Goal: Information Seeking & Learning: Learn about a topic

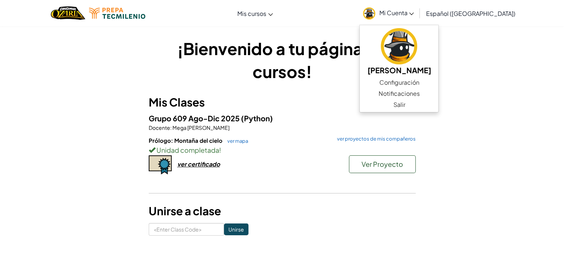
click at [340, 130] on p "Docente : [PERSON_NAME]" at bounding box center [282, 127] width 267 height 7
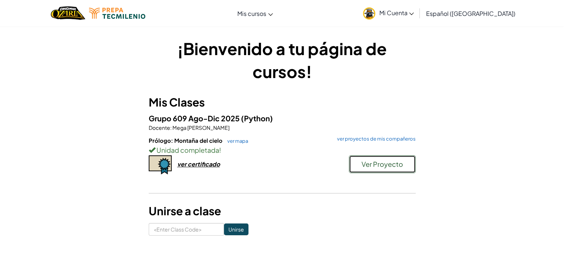
click at [363, 162] on span "Ver Proyecto" at bounding box center [381, 164] width 41 height 9
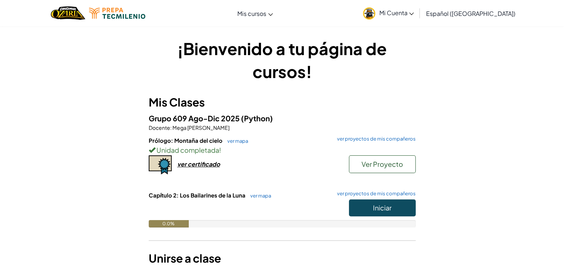
click at [289, 172] on div "Prólogo: Montaña del cielo ver mapa ver proyectos de mis compañeros Unidad comp…" at bounding box center [282, 164] width 267 height 55
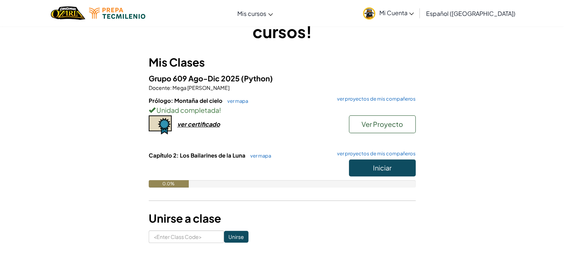
scroll to position [39, 0]
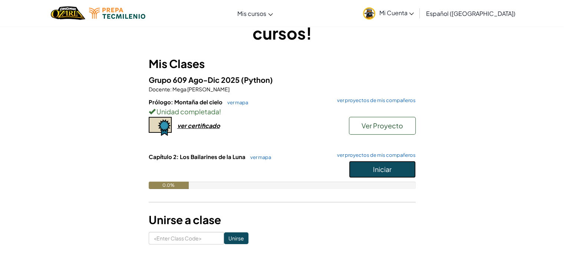
click at [379, 169] on span "Iniciar" at bounding box center [382, 169] width 19 height 9
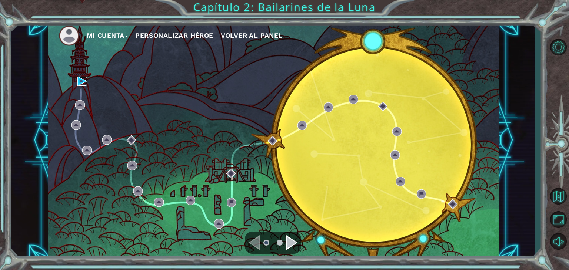
click at [82, 77] on img at bounding box center [82, 82] width 10 height 10
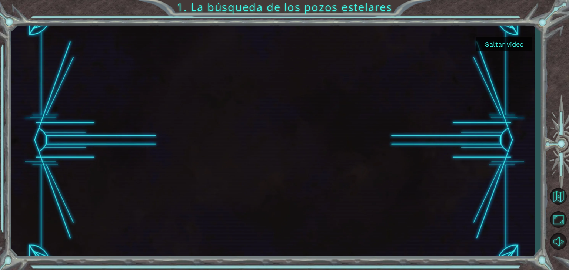
click at [544, 95] on div "Saltar video 1. La búsqueda de los pozos estelares" at bounding box center [284, 135] width 569 height 270
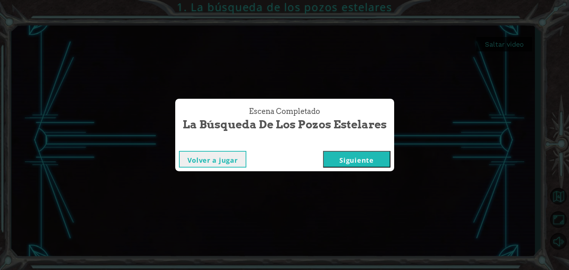
click at [381, 160] on button "Siguiente" at bounding box center [356, 159] width 67 height 17
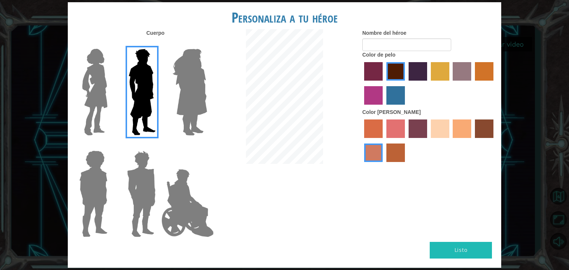
click at [171, 102] on img at bounding box center [190, 92] width 40 height 93
click at [207, 44] on input "Hero Amethyst" at bounding box center [207, 44] width 0 height 0
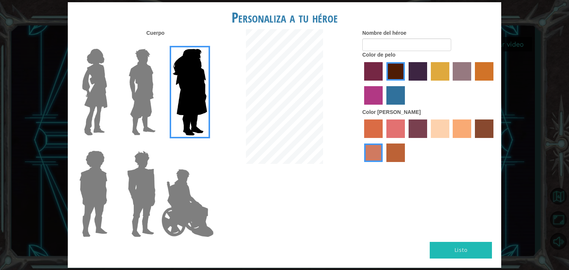
click at [135, 98] on img at bounding box center [142, 92] width 33 height 93
click at [159, 44] on input "Hero Lars" at bounding box center [159, 44] width 0 height 0
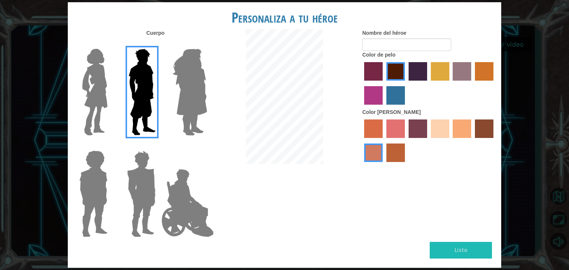
click at [135, 167] on img at bounding box center [141, 194] width 34 height 93
click at [159, 146] on input "Hero Garnet" at bounding box center [159, 146] width 0 height 0
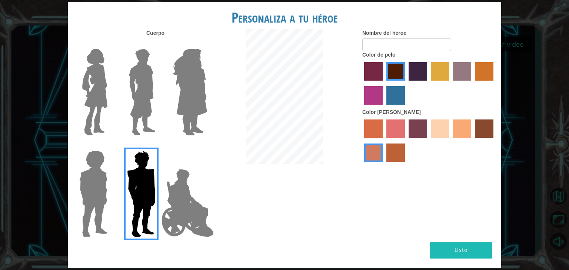
click at [109, 175] on img at bounding box center [93, 194] width 34 height 93
click at [110, 146] on input "Hero Steven" at bounding box center [110, 146] width 0 height 0
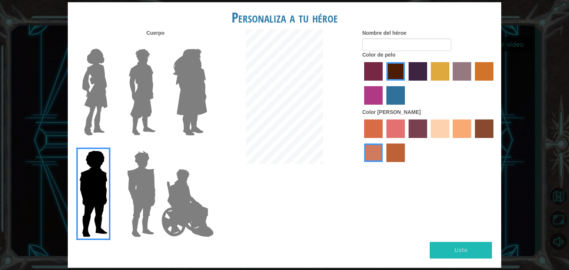
click at [131, 82] on img at bounding box center [142, 92] width 33 height 93
click at [159, 44] on input "Hero Lars" at bounding box center [159, 44] width 0 height 0
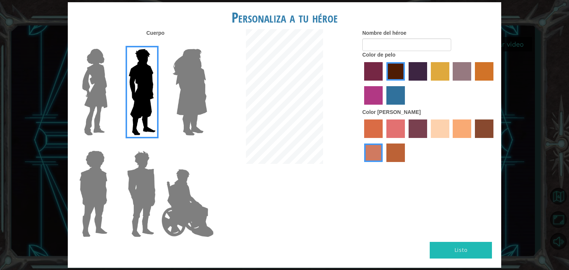
click at [99, 207] on img at bounding box center [93, 194] width 34 height 93
click at [110, 146] on input "Hero Steven" at bounding box center [110, 146] width 0 height 0
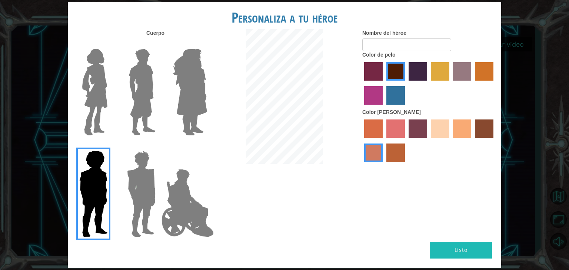
click at [370, 69] on label "paprika hair color" at bounding box center [373, 71] width 19 height 19
click at [362, 83] on input "paprika hair color" at bounding box center [362, 83] width 0 height 0
click at [423, 71] on label "hot purple hair color" at bounding box center [418, 71] width 19 height 19
click at [406, 83] on input "hot purple hair color" at bounding box center [406, 83] width 0 height 0
click at [396, 102] on label "lachmara hair color" at bounding box center [395, 95] width 19 height 19
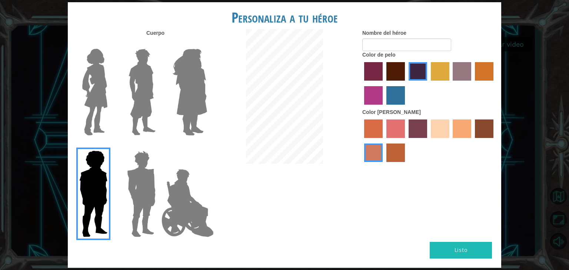
click at [384, 107] on input "lachmara hair color" at bounding box center [384, 107] width 0 height 0
click at [418, 65] on label "hot purple hair color" at bounding box center [418, 71] width 19 height 19
click at [406, 83] on input "hot purple hair color" at bounding box center [406, 83] width 0 height 0
click at [443, 129] on label "sandy beach skin color" at bounding box center [440, 129] width 19 height 19
click at [428, 141] on input "sandy beach skin color" at bounding box center [428, 141] width 0 height 0
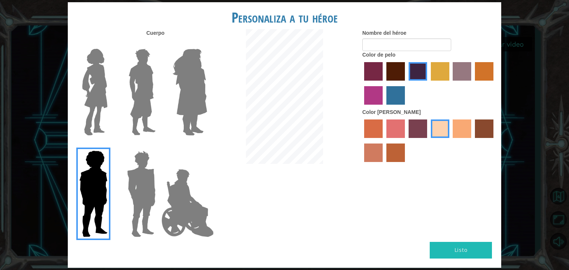
click at [459, 126] on label "tacao skin color" at bounding box center [462, 129] width 19 height 19
click at [451, 141] on input "tacao skin color" at bounding box center [451, 141] width 0 height 0
click at [394, 41] on input "Nombre del héroe" at bounding box center [406, 45] width 89 height 13
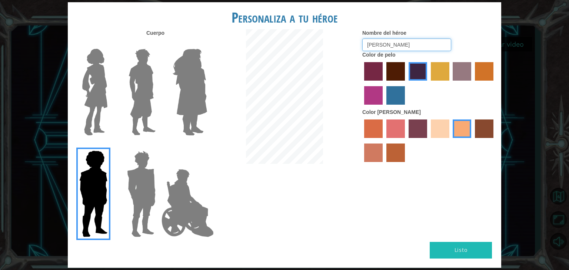
type input "[PERSON_NAME]"
click at [442, 249] on button "Listo" at bounding box center [461, 250] width 62 height 17
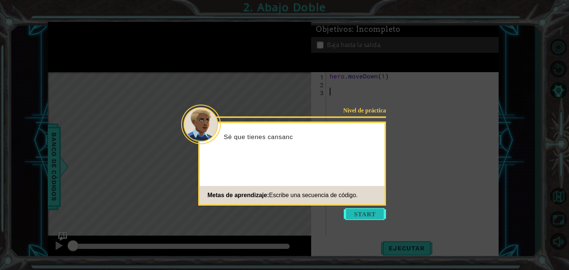
click at [360, 213] on button "Start" at bounding box center [365, 215] width 42 height 12
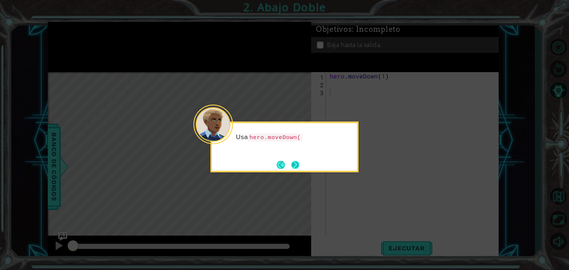
click at [291, 164] on button "Next" at bounding box center [295, 165] width 9 height 9
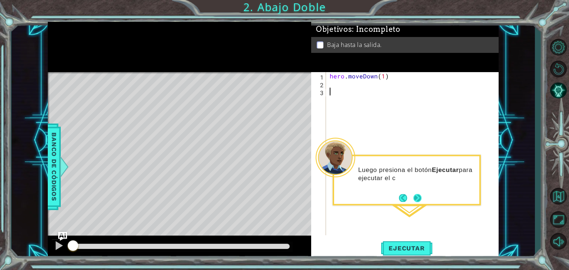
click at [418, 197] on button "Next" at bounding box center [417, 198] width 9 height 9
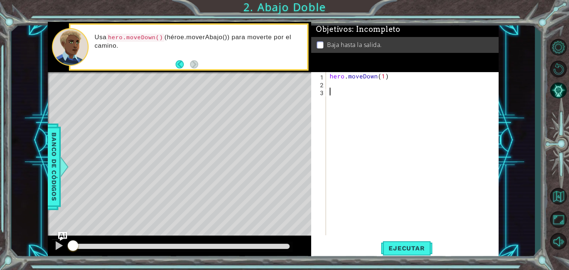
click at [329, 83] on div "hero . moveDown ( 1 )" at bounding box center [414, 161] width 172 height 179
click at [382, 77] on div "hero . moveDown ( 1 )" at bounding box center [414, 161] width 172 height 179
type textarea "hero.moveDown(2)"
click at [408, 248] on span "Ejecutar" at bounding box center [406, 248] width 51 height 7
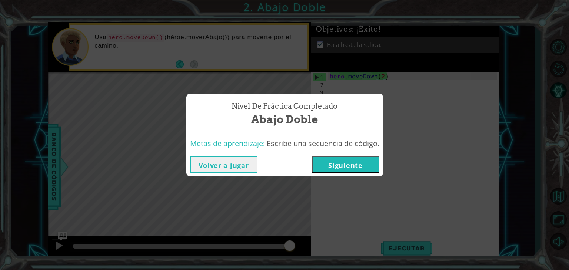
click at [336, 159] on button "Siguiente" at bounding box center [345, 164] width 67 height 17
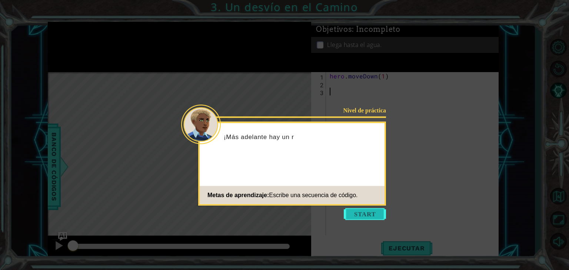
click at [366, 216] on button "Start" at bounding box center [365, 215] width 42 height 12
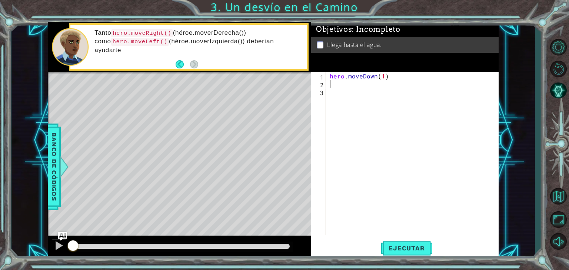
click at [372, 84] on div "hero . moveDown ( 1 )" at bounding box center [414, 161] width 172 height 179
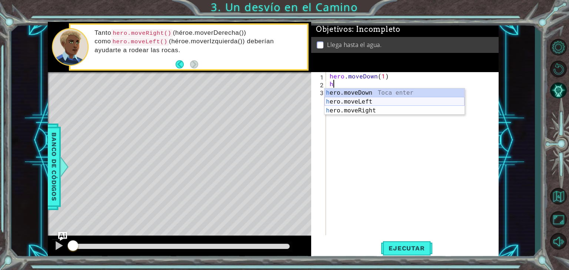
click at [379, 103] on div "h ero.moveDown Toca enter h ero.moveLeft Toca enter h ero.moveRight Toca enter" at bounding box center [395, 111] width 140 height 44
type textarea "hero.moveLeft(1)"
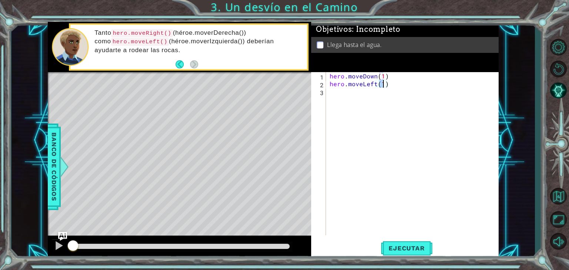
click at [358, 91] on div "hero . moveDown ( 1 ) hero . moveLeft ( 1 )" at bounding box center [414, 161] width 172 height 179
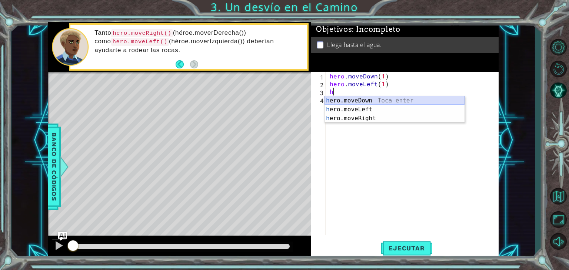
click at [400, 102] on div "h ero.moveDown Toca enter h ero.moveLeft Toca enter h ero.moveRight Toca enter" at bounding box center [395, 118] width 140 height 44
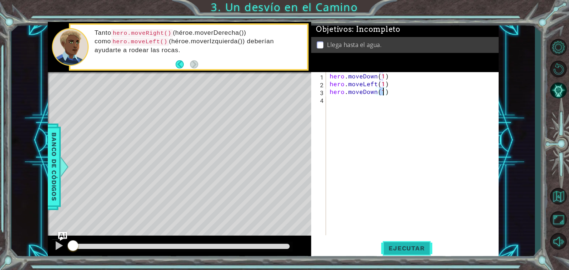
type textarea "hero.moveDown(1)"
click at [407, 251] on span "Ejecutar" at bounding box center [406, 248] width 51 height 7
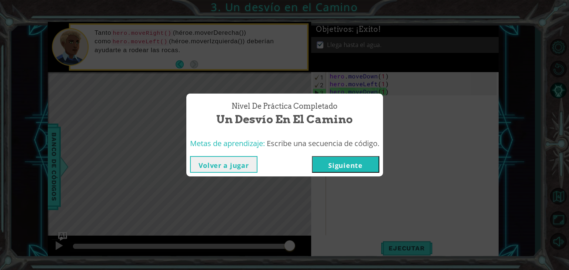
click at [328, 161] on button "Siguiente" at bounding box center [345, 164] width 67 height 17
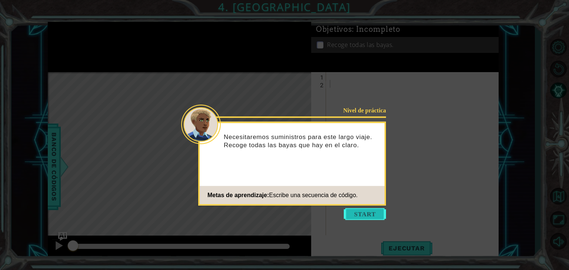
click at [351, 212] on button "Start" at bounding box center [365, 215] width 42 height 12
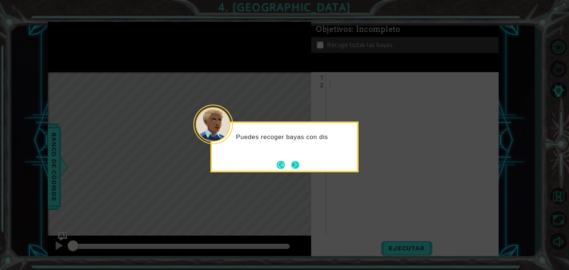
click at [296, 166] on button "Next" at bounding box center [295, 165] width 8 height 8
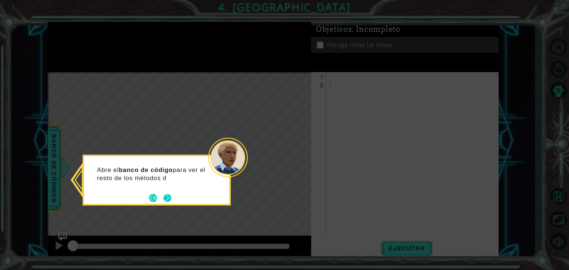
click at [163, 196] on button "Next" at bounding box center [167, 198] width 9 height 9
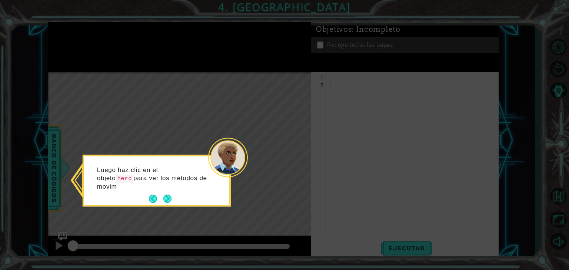
drag, startPoint x: 168, startPoint y: 202, endPoint x: 159, endPoint y: 174, distance: 29.4
click at [159, 174] on p "Luego haz clic en el objeto hero para ver los métodos de movim" at bounding box center [152, 178] width 111 height 25
click at [169, 197] on button "Next" at bounding box center [167, 199] width 9 height 9
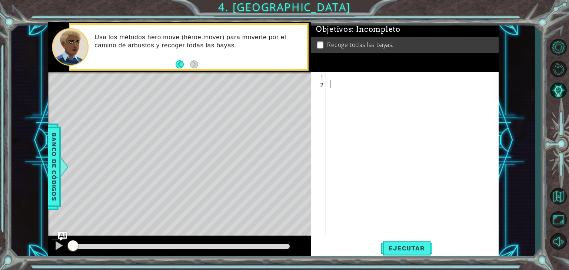
click at [342, 80] on div at bounding box center [414, 161] width 172 height 179
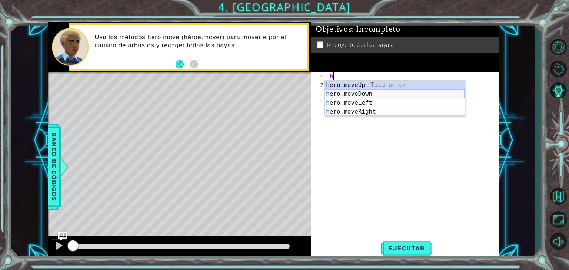
click at [342, 93] on div "h ero.moveUp Toca enter h ero.moveDown Toca enter h ero.moveLeft Toca enter h e…" at bounding box center [395, 107] width 140 height 53
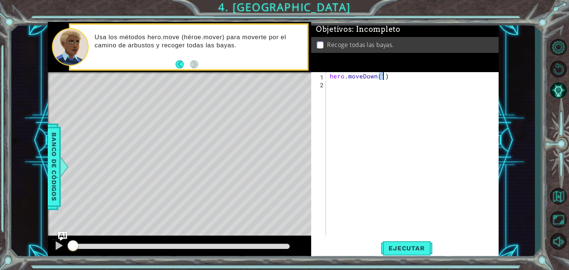
type textarea "hero.moveDown(2)"
click at [336, 86] on div "hero . moveDown ( 2 )" at bounding box center [414, 161] width 172 height 179
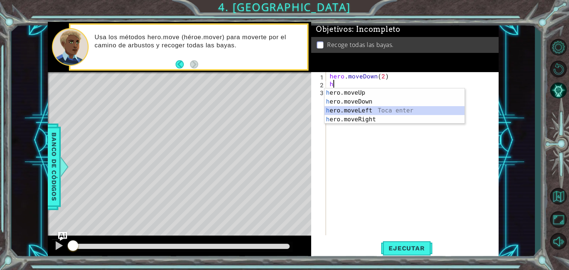
click at [366, 112] on div "h ero.moveUp Toca enter h ero.moveDown Toca enter h ero.moveLeft Toca enter h e…" at bounding box center [395, 115] width 140 height 53
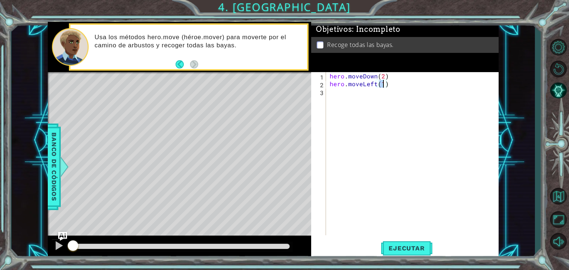
type textarea "hero.moveLeft(2)"
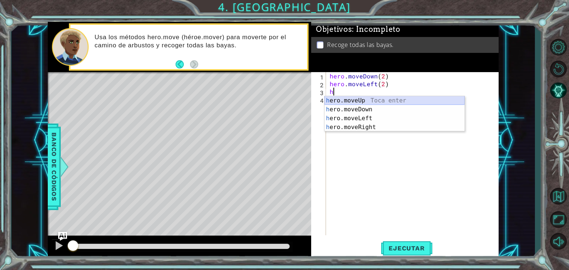
click at [379, 100] on div "h ero.moveUp Toca enter h ero.moveDown Toca enter h ero.moveLeft Toca enter h e…" at bounding box center [395, 122] width 140 height 53
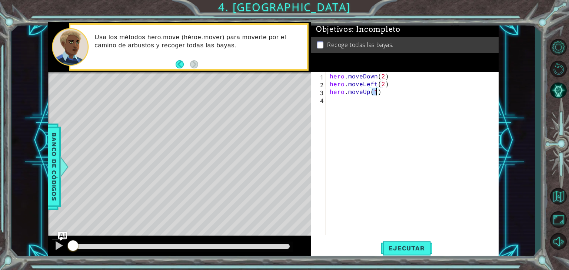
type textarea "hero.moveUp(2)"
click at [362, 106] on div "hero . moveDown ( 2 ) hero . moveLeft ( 2 ) hero . moveUp ( 2 )" at bounding box center [414, 161] width 172 height 179
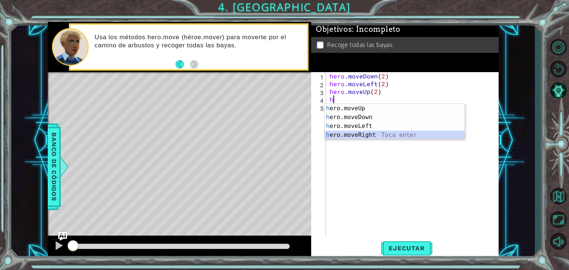
click at [403, 132] on div "h ero.moveUp Toca enter h ero.moveDown Toca enter h ero.moveLeft Toca enter h e…" at bounding box center [395, 130] width 140 height 53
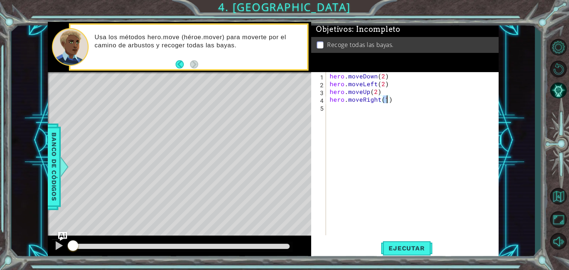
scroll to position [0, 3]
type textarea "hero.moveRight(2)"
click at [396, 246] on span "Ejecutar" at bounding box center [406, 248] width 51 height 7
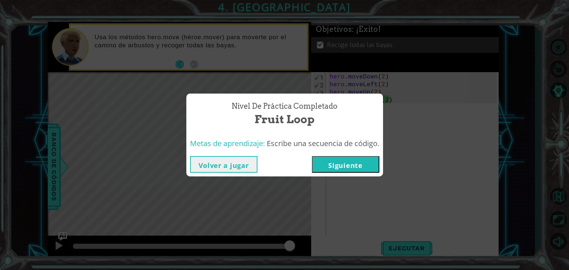
click at [319, 159] on button "Siguiente" at bounding box center [345, 164] width 67 height 17
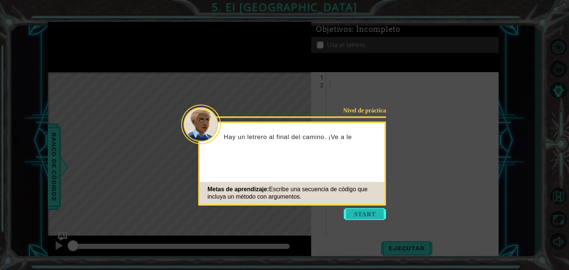
click at [356, 213] on button "Start" at bounding box center [365, 215] width 42 height 12
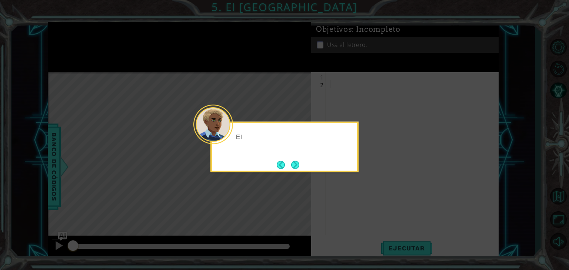
click at [356, 213] on icon at bounding box center [284, 135] width 569 height 270
click at [292, 161] on button "Next" at bounding box center [295, 164] width 9 height 9
click at [292, 161] on button "Next" at bounding box center [295, 165] width 9 height 9
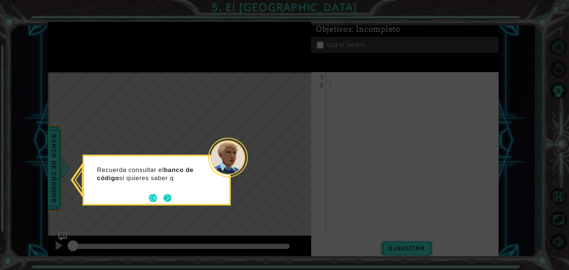
click at [167, 197] on button "Next" at bounding box center [167, 198] width 8 height 8
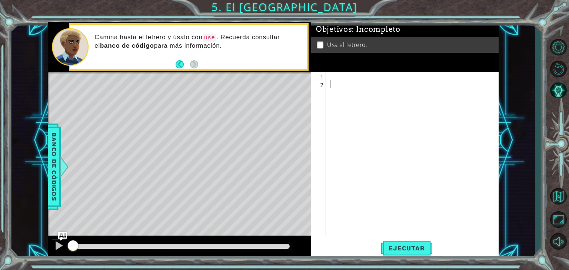
click at [329, 80] on div at bounding box center [414, 161] width 172 height 179
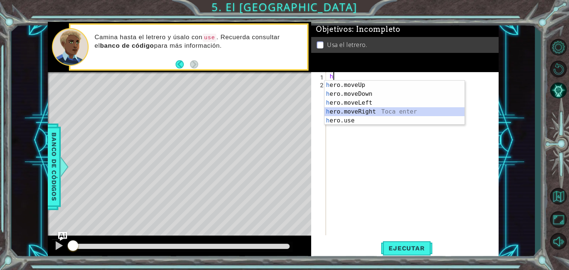
click at [353, 110] on div "h ero.moveUp Toca enter h ero.moveDown Toca enter h ero.moveLeft Toca enter h e…" at bounding box center [395, 112] width 140 height 62
type textarea "hero.moveRight(1)"
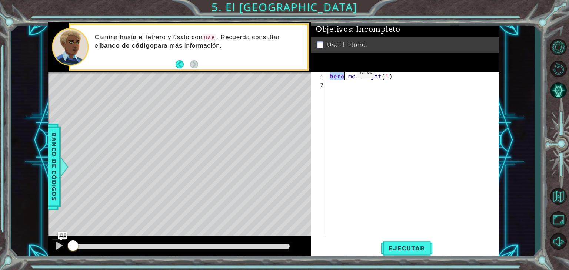
drag, startPoint x: 328, startPoint y: 73, endPoint x: 343, endPoint y: 74, distance: 15.6
click at [343, 74] on div "hero . moveRight ( 1 )" at bounding box center [412, 153] width 169 height 163
drag, startPoint x: 336, startPoint y: 85, endPoint x: 331, endPoint y: 89, distance: 6.6
click at [331, 89] on div "hero . moveRight ( 1 )" at bounding box center [414, 161] width 172 height 179
paste textarea "hero"
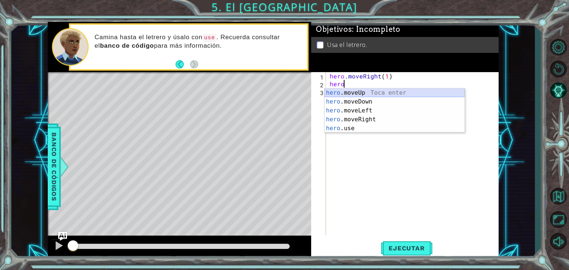
click at [373, 96] on div "hero .moveUp Toca enter hero .moveDown Toca enter hero .moveLeft Toca enter her…" at bounding box center [395, 120] width 140 height 62
type textarea "hero.moveUp(1)"
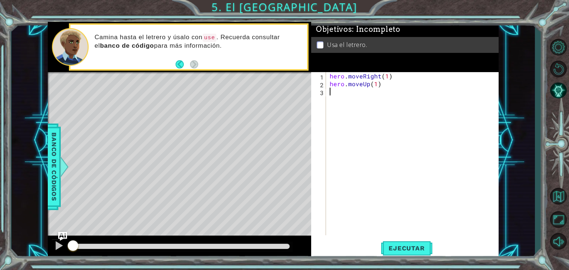
drag, startPoint x: 346, startPoint y: 97, endPoint x: 341, endPoint y: 94, distance: 5.7
click at [341, 94] on div "hero . moveRight ( 1 ) hero . moveUp ( 1 )" at bounding box center [414, 161] width 172 height 179
paste textarea "hero"
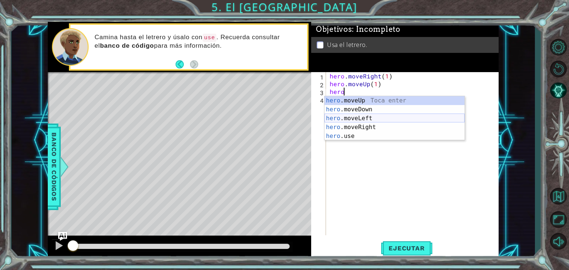
click at [377, 120] on div "hero .moveUp Toca enter hero .moveDown Toca enter hero .moveLeft Toca enter her…" at bounding box center [395, 127] width 140 height 62
type textarea "hero.moveLeft(1)"
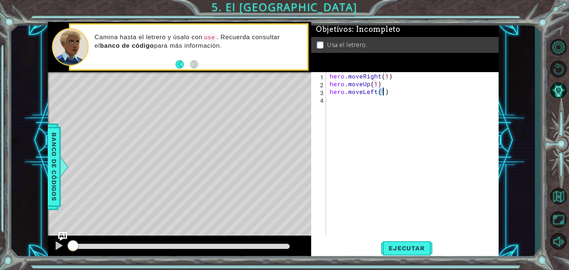
click at [352, 100] on div "hero . moveRight ( 1 ) hero . moveUp ( 1 ) hero . moveLeft ( 1 )" at bounding box center [414, 161] width 172 height 179
paste textarea "hero"
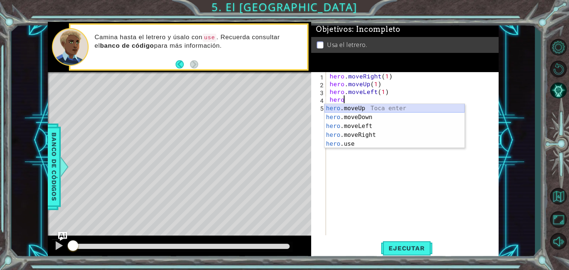
click at [343, 109] on div "hero .moveUp Toca enter hero .moveDown Toca enter hero .moveLeft Toca enter her…" at bounding box center [395, 135] width 140 height 62
type textarea "hero.moveUp(1)"
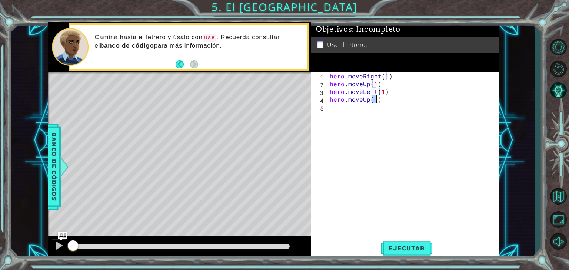
click at [342, 111] on div "hero . moveRight ( 1 ) hero . moveUp ( 1 ) hero . moveLeft ( 1 ) hero . moveUp …" at bounding box center [414, 161] width 172 height 179
paste textarea "hero"
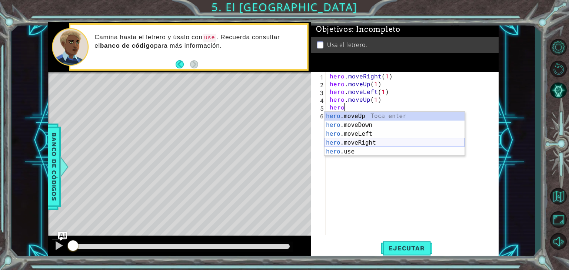
click at [362, 143] on div "hero .moveUp Toca enter hero .moveDown Toca enter hero .moveLeft Toca enter her…" at bounding box center [395, 143] width 140 height 62
type textarea "hero.moveRight(1)"
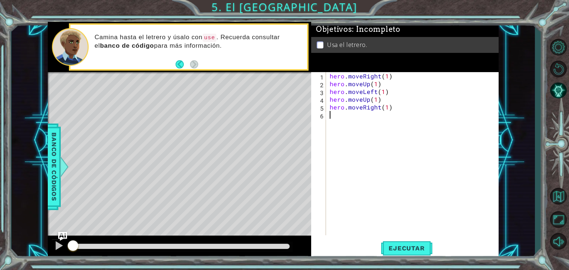
click at [333, 116] on div "hero . moveRight ( 1 ) hero . moveUp ( 1 ) hero . moveLeft ( 1 ) hero . moveUp …" at bounding box center [414, 161] width 172 height 179
drag, startPoint x: 333, startPoint y: 116, endPoint x: 386, endPoint y: 107, distance: 54.0
click at [386, 107] on div "hero . moveRight ( 1 ) hero . moveUp ( 1 ) hero . moveLeft ( 1 ) hero . moveUp …" at bounding box center [414, 161] width 172 height 179
type textarea "hero.moveRight(2)"
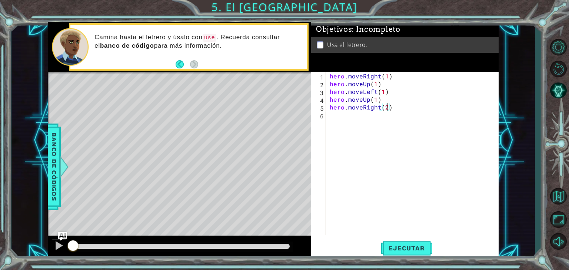
click at [376, 120] on div "hero . moveRight ( 1 ) hero . moveUp ( 1 ) hero . moveLeft ( 1 ) hero . moveUp …" at bounding box center [414, 161] width 172 height 179
paste textarea "hero"
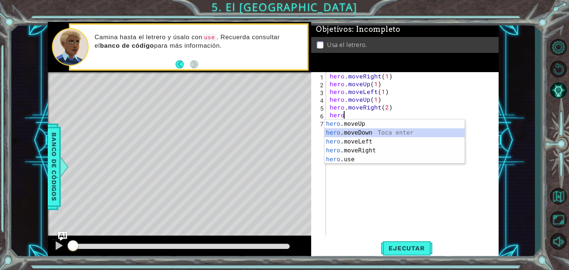
click at [368, 135] on div "hero .moveUp Toca enter hero .moveDown Toca enter hero .moveLeft Toca enter her…" at bounding box center [395, 151] width 140 height 62
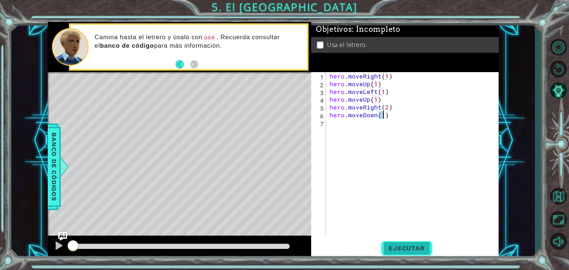
type textarea "hero.moveDown(1)"
click at [400, 247] on span "Ejecutar" at bounding box center [406, 248] width 51 height 7
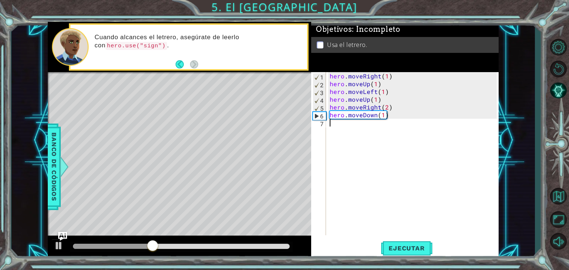
click at [362, 127] on div "hero . moveRight ( 1 ) hero . moveUp ( 1 ) hero . moveLeft ( 1 ) hero . moveUp …" at bounding box center [414, 161] width 172 height 179
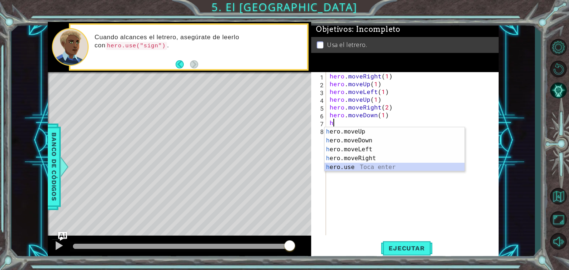
click at [360, 169] on div "h ero.moveUp Toca enter h ero.moveDown Toca enter h ero.moveLeft Toca enter h e…" at bounding box center [395, 158] width 140 height 62
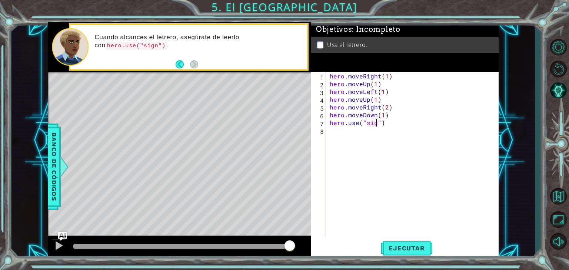
scroll to position [0, 3]
type textarea "hero.use("sign")"
click at [403, 245] on span "Ejecutar" at bounding box center [406, 248] width 51 height 7
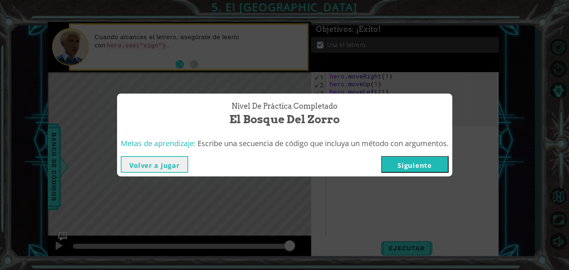
click at [412, 168] on button "Siguiente" at bounding box center [414, 164] width 67 height 17
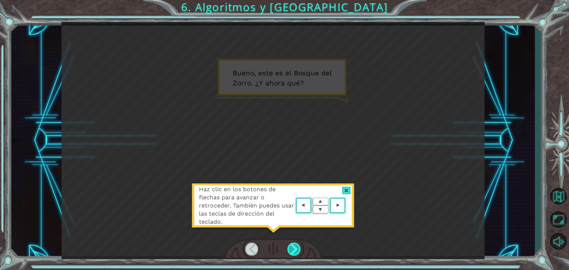
click at [296, 248] on div at bounding box center [293, 249] width 13 height 13
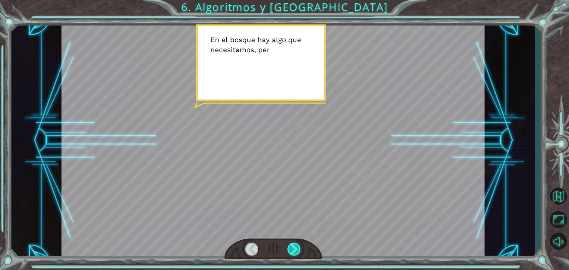
click at [296, 248] on div at bounding box center [293, 249] width 13 height 13
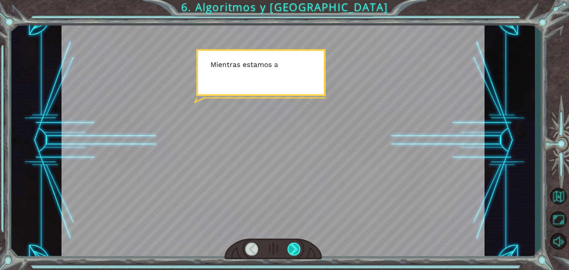
click at [296, 248] on div at bounding box center [293, 249] width 13 height 13
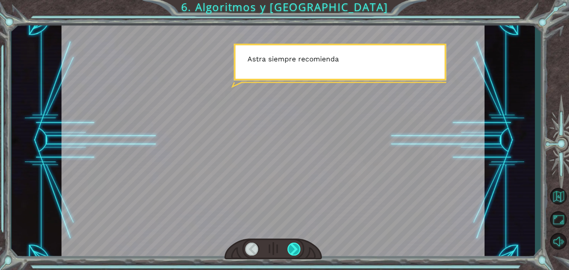
click at [296, 248] on div at bounding box center [293, 249] width 13 height 13
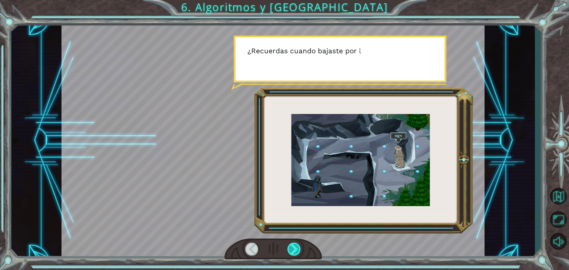
click at [296, 248] on div at bounding box center [293, 249] width 13 height 13
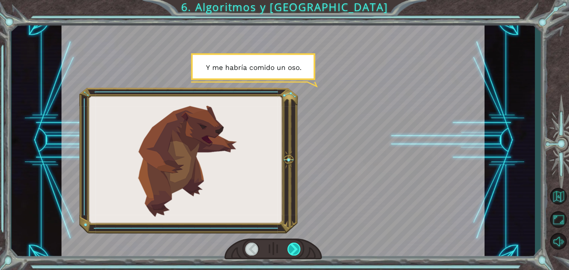
click at [297, 249] on div at bounding box center [293, 249] width 13 height 13
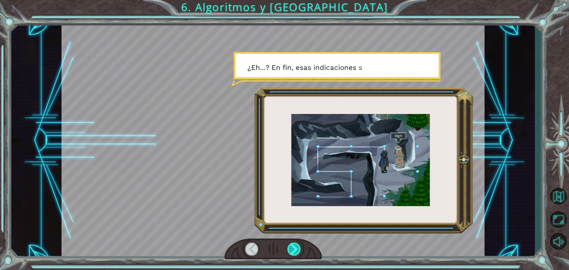
click at [297, 249] on div at bounding box center [293, 249] width 13 height 13
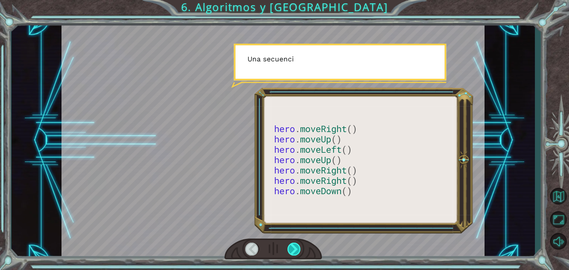
click at [297, 249] on div at bounding box center [293, 249] width 13 height 13
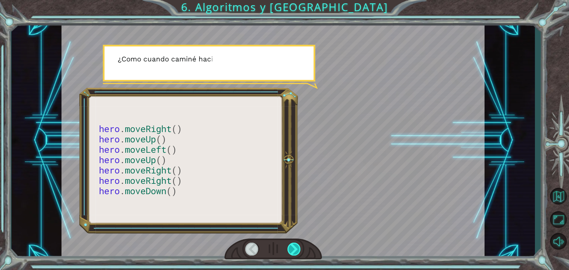
click at [297, 249] on div at bounding box center [293, 249] width 13 height 13
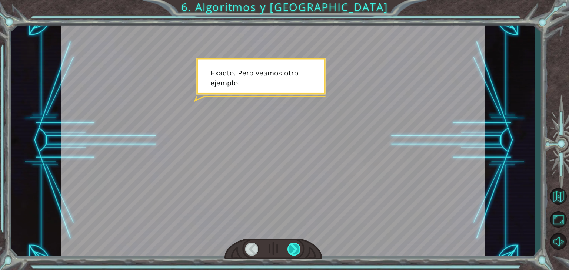
click at [297, 249] on div at bounding box center [293, 249] width 13 height 13
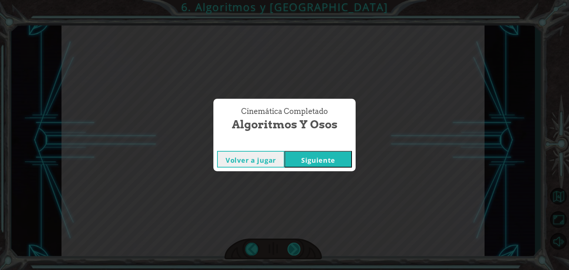
click at [297, 249] on div "Cinemática Completado Algoritmos y Osos Volver a jugar [GEOGRAPHIC_DATA]" at bounding box center [284, 135] width 569 height 270
click at [311, 166] on button "Siguiente" at bounding box center [318, 159] width 67 height 17
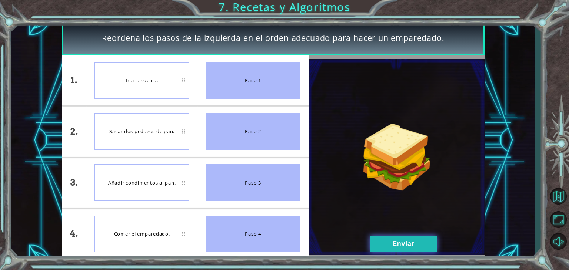
click at [401, 239] on button "Enviar" at bounding box center [403, 244] width 67 height 17
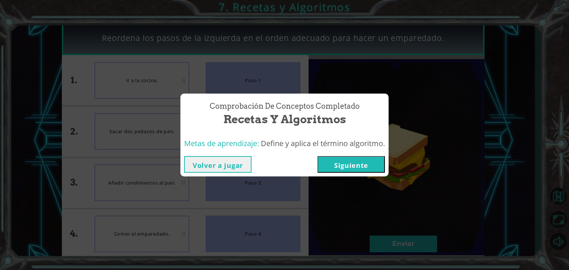
click at [363, 169] on button "Siguiente" at bounding box center [351, 164] width 67 height 17
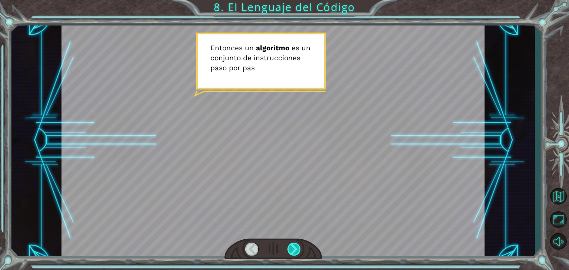
click at [290, 246] on div at bounding box center [293, 249] width 13 height 13
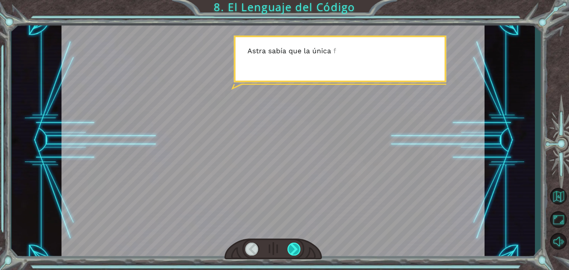
click at [290, 246] on div at bounding box center [293, 249] width 13 height 13
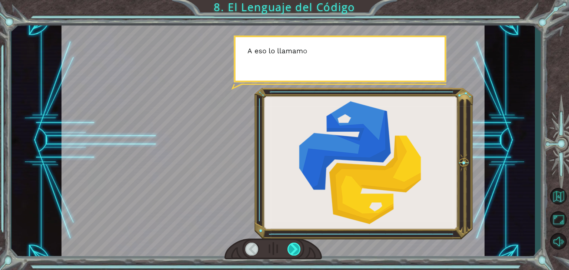
click at [290, 246] on div at bounding box center [293, 249] width 13 height 13
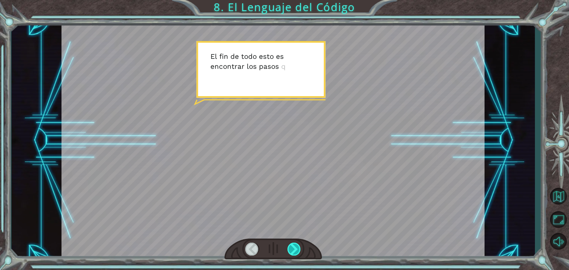
click at [290, 246] on div at bounding box center [293, 249] width 13 height 13
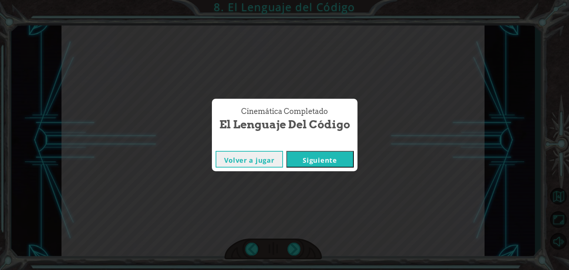
click at [330, 159] on button "Siguiente" at bounding box center [319, 159] width 67 height 17
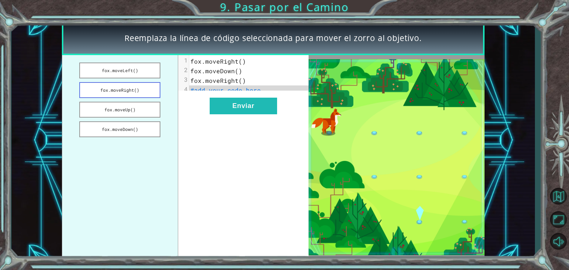
drag, startPoint x: 119, startPoint y: 66, endPoint x: 132, endPoint y: 92, distance: 29.2
click at [132, 92] on ul "[PERSON_NAME].moveLeft() [PERSON_NAME].moveRight() [PERSON_NAME].moveUp() [PERS…" at bounding box center [120, 157] width 116 height 205
click at [236, 107] on button "Enviar" at bounding box center [243, 106] width 67 height 17
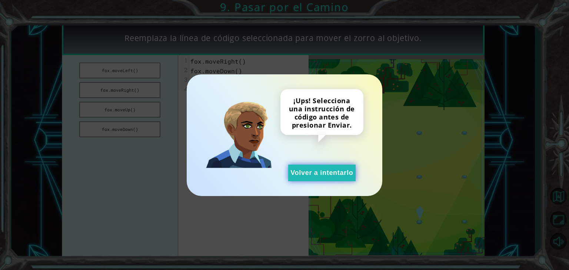
click at [328, 175] on button "Volver a intentarlo" at bounding box center [321, 173] width 67 height 17
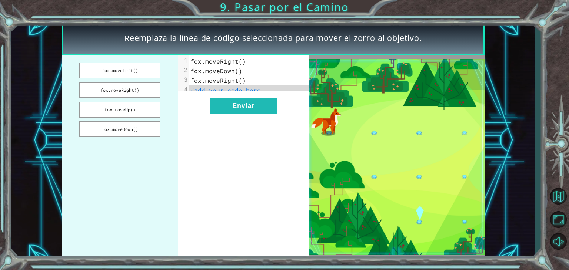
click at [252, 94] on pre "#add your code here" at bounding box center [251, 91] width 125 height 10
click at [260, 92] on pre "#add your code here" at bounding box center [251, 91] width 125 height 10
click at [152, 73] on button "fox.moveLeft()" at bounding box center [119, 71] width 81 height 16
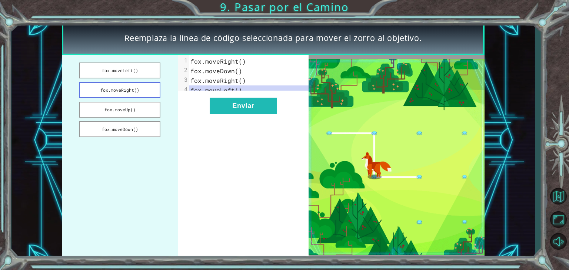
click at [145, 86] on button "fox.moveRight()" at bounding box center [119, 90] width 81 height 16
click at [142, 109] on button "fox.moveUp()" at bounding box center [119, 110] width 81 height 16
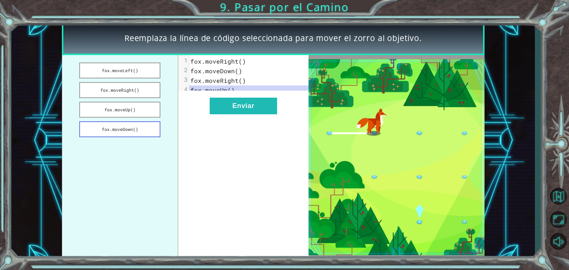
click at [147, 127] on button "fox.moveDown()" at bounding box center [119, 130] width 81 height 16
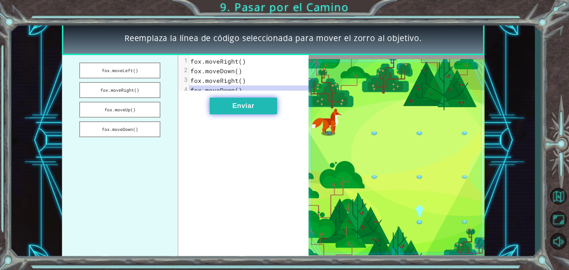
click at [251, 110] on button "Enviar" at bounding box center [243, 106] width 67 height 17
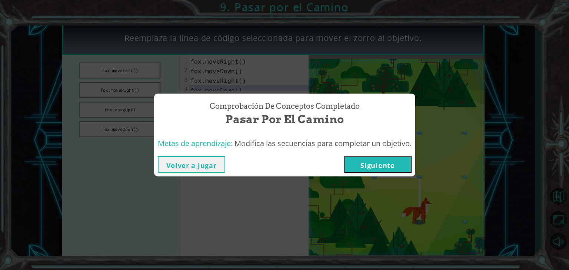
click at [368, 165] on button "Siguiente" at bounding box center [377, 164] width 67 height 17
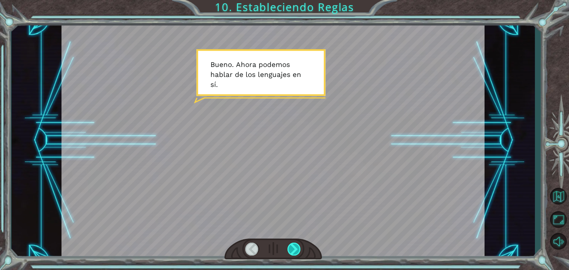
click at [295, 250] on div at bounding box center [293, 249] width 13 height 13
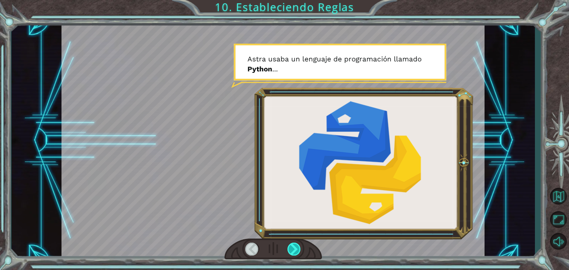
click at [294, 245] on div at bounding box center [293, 249] width 13 height 13
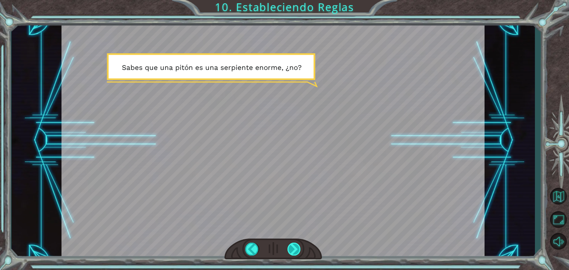
click at [287, 248] on div at bounding box center [293, 249] width 13 height 13
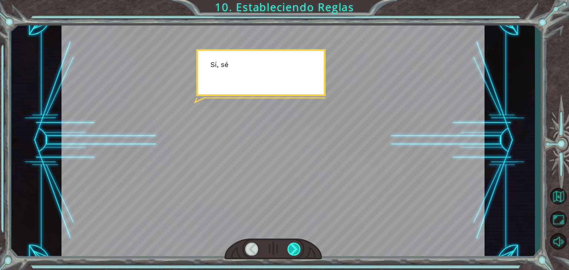
click at [287, 248] on div at bounding box center [293, 249] width 13 height 13
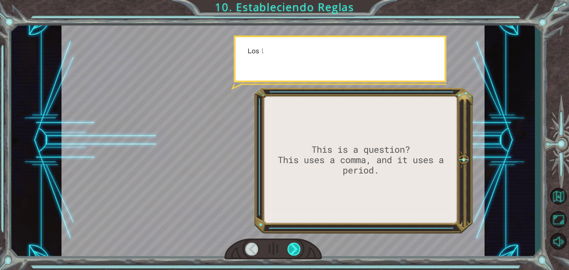
click at [287, 248] on div at bounding box center [293, 249] width 13 height 13
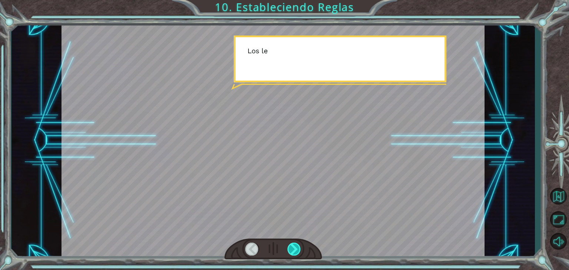
click at [287, 248] on div at bounding box center [293, 249] width 13 height 13
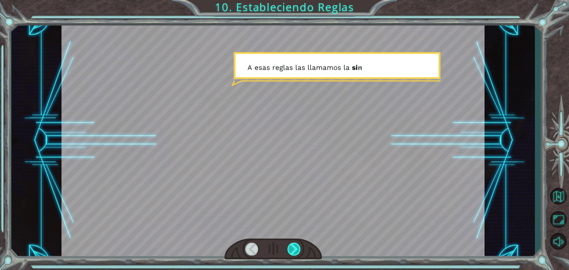
click at [287, 248] on div at bounding box center [293, 249] width 13 height 13
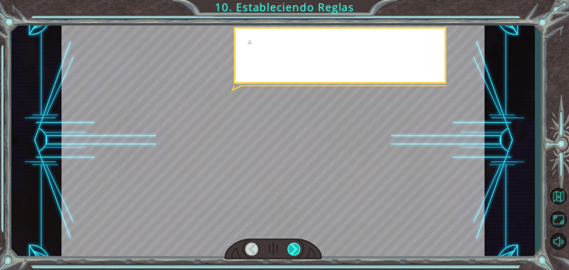
click at [287, 248] on div at bounding box center [293, 249] width 13 height 13
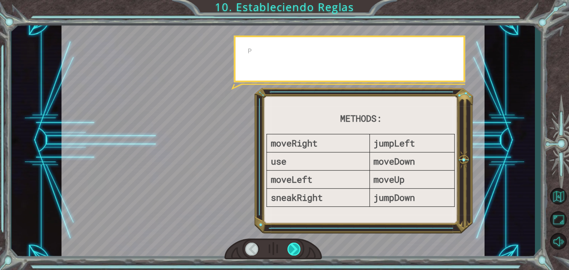
click at [287, 248] on div at bounding box center [293, 249] width 13 height 13
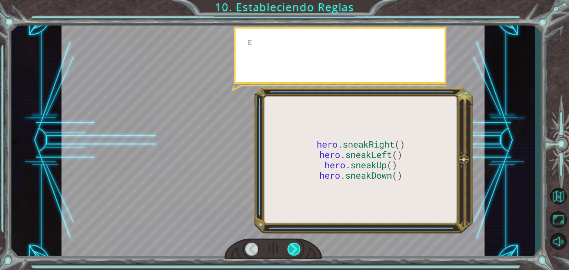
click at [287, 248] on div at bounding box center [293, 249] width 13 height 13
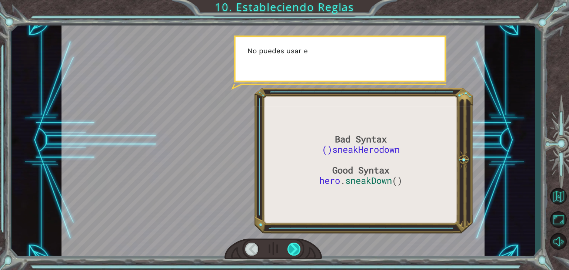
click at [287, 248] on div at bounding box center [293, 249] width 13 height 13
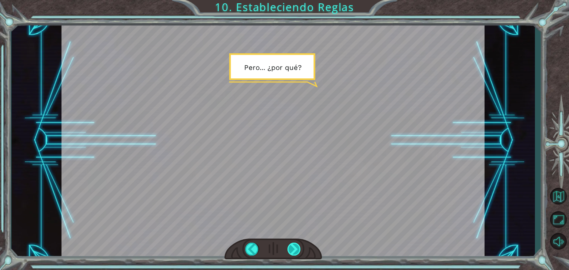
click at [287, 248] on div at bounding box center [293, 249] width 13 height 13
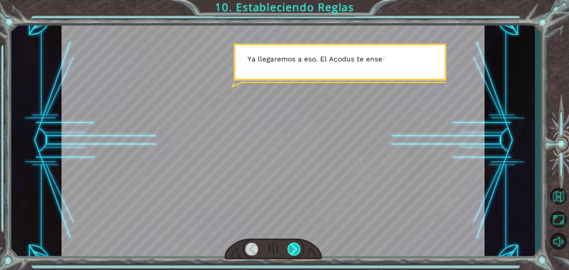
click at [288, 249] on div at bounding box center [293, 249] width 13 height 13
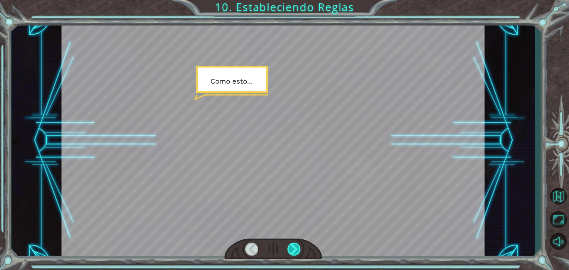
click at [288, 249] on div at bounding box center [293, 249] width 13 height 13
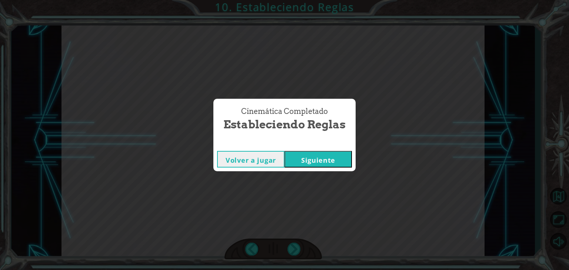
click at [326, 163] on button "Siguiente" at bounding box center [318, 159] width 67 height 17
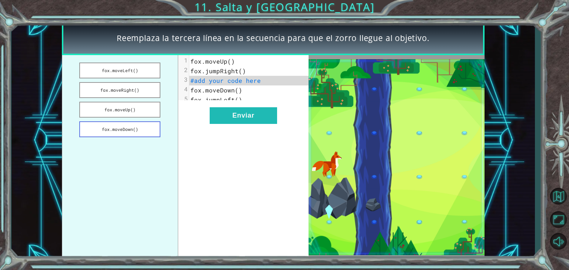
click at [134, 133] on button "fox.moveDown()" at bounding box center [119, 130] width 81 height 16
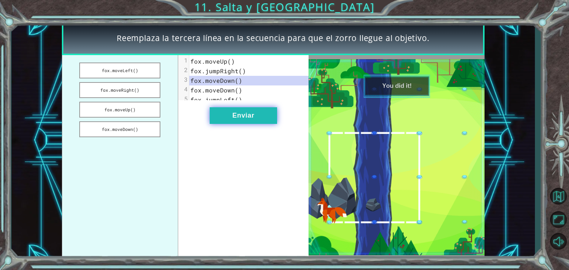
click at [247, 124] on button "Enviar" at bounding box center [243, 115] width 67 height 17
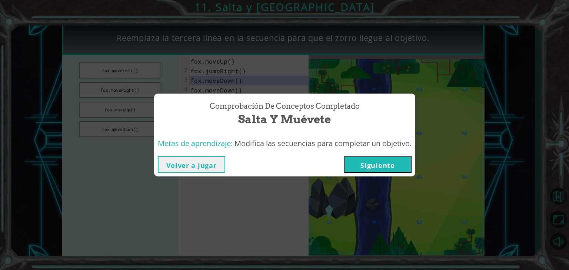
click at [360, 161] on button "Siguiente" at bounding box center [377, 164] width 67 height 17
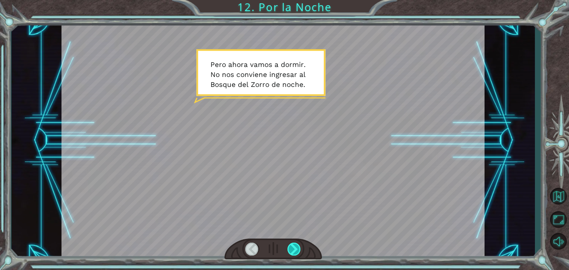
click at [294, 245] on div at bounding box center [293, 249] width 13 height 13
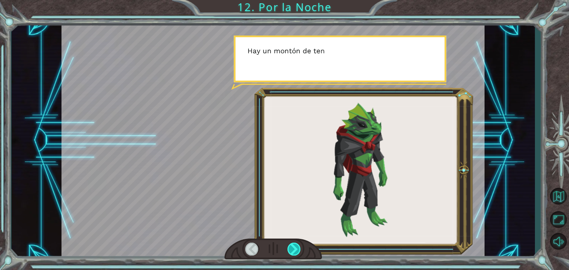
click at [294, 245] on div at bounding box center [293, 249] width 13 height 13
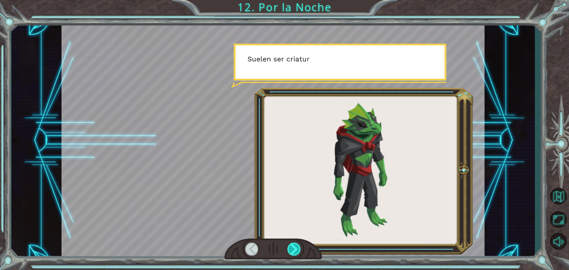
click at [294, 245] on div at bounding box center [293, 249] width 13 height 13
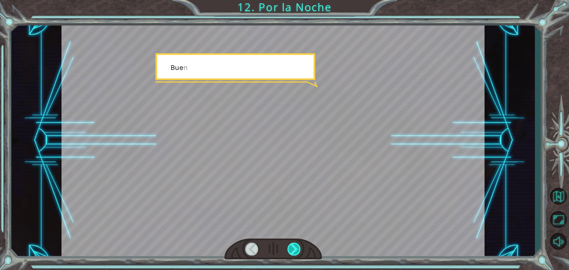
click at [294, 245] on div at bounding box center [293, 249] width 13 height 13
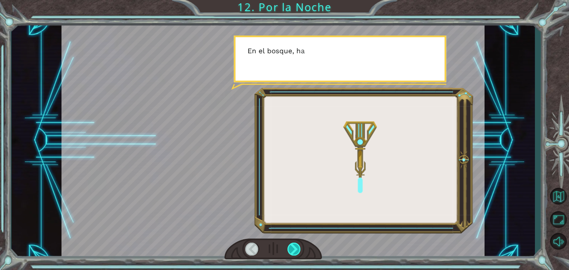
click at [294, 245] on div at bounding box center [293, 249] width 13 height 13
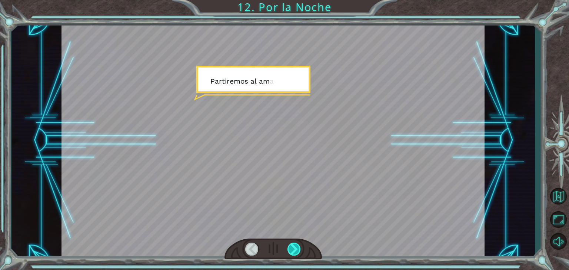
click at [294, 245] on div at bounding box center [293, 249] width 13 height 13
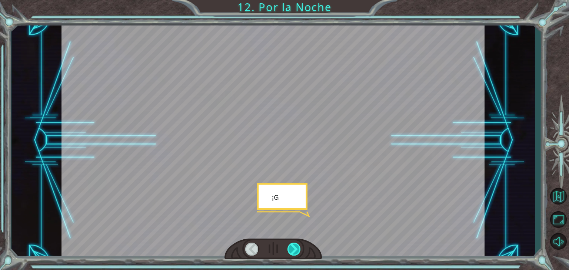
click at [294, 245] on div at bounding box center [293, 249] width 13 height 13
click at [294, 0] on div "P e r o a h o r a v a m o s a d o r m i r . N o n o s c o n v i e n e i n g r e…" at bounding box center [284, 0] width 569 height 0
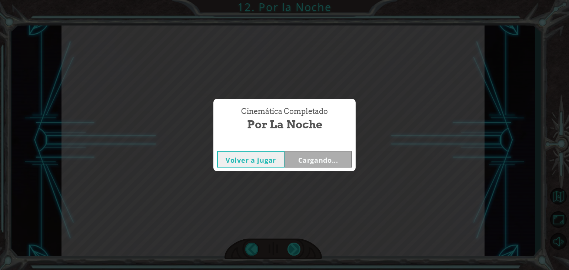
click at [294, 245] on div "Cinemática Completado Por la Noche Volver a jugar Cargando..." at bounding box center [284, 135] width 569 height 270
click at [309, 156] on button "Siguiente" at bounding box center [318, 159] width 67 height 17
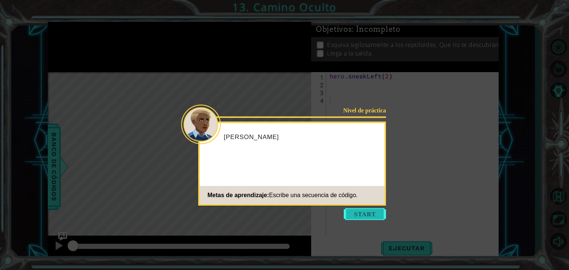
click at [355, 217] on button "Start" at bounding box center [365, 215] width 42 height 12
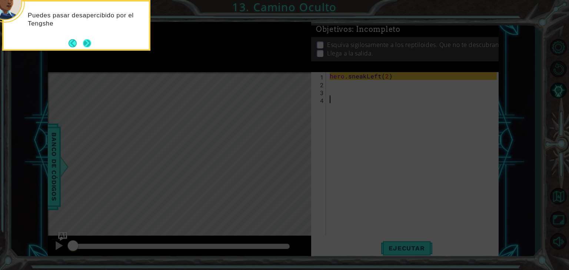
click at [83, 42] on button "Next" at bounding box center [87, 43] width 9 height 9
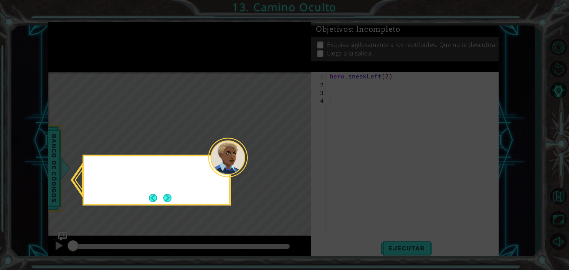
click at [83, 42] on icon at bounding box center [284, 135] width 569 height 270
click at [172, 198] on button "Next" at bounding box center [167, 198] width 11 height 11
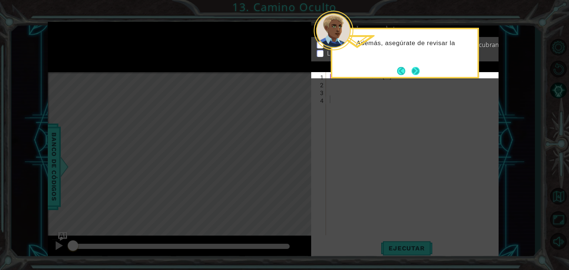
click at [415, 70] on button "Next" at bounding box center [416, 71] width 8 height 8
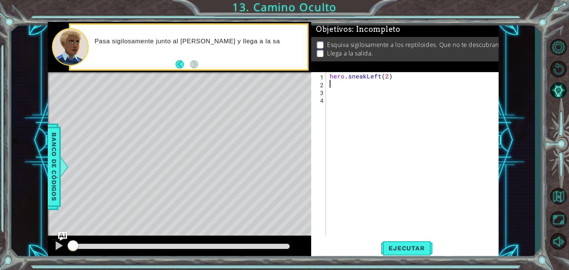
click at [343, 83] on div "hero . sneakLeft ( 2 )" at bounding box center [414, 161] width 172 height 179
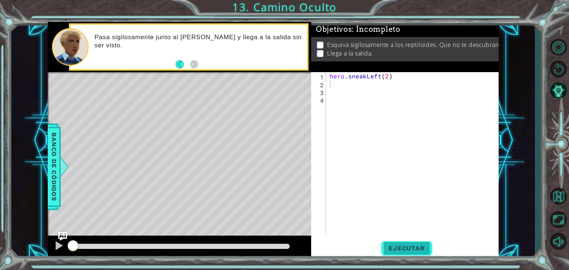
click at [391, 246] on span "Ejecutar" at bounding box center [406, 248] width 51 height 7
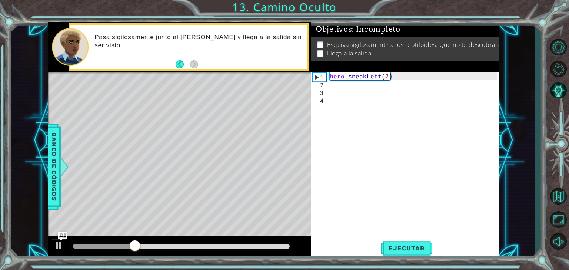
click at [347, 86] on div "hero . sneakLeft ( 2 )" at bounding box center [414, 161] width 172 height 179
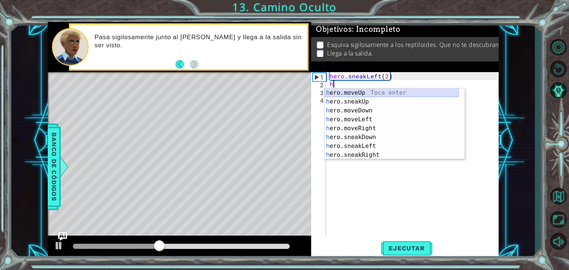
click at [368, 93] on div "h ero.moveUp Toca enter h ero.sneakUp Toca enter h ero.moveDown Toca enter h er…" at bounding box center [392, 133] width 134 height 89
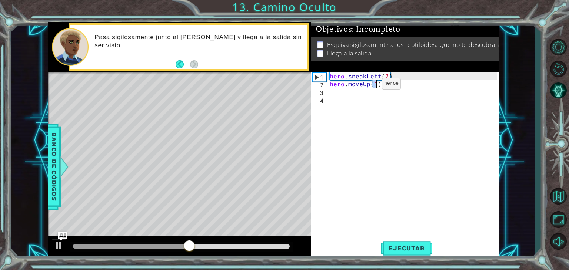
click at [369, 86] on div "hero . sneakLeft ( 2 ) hero . moveUp ( 1 )" at bounding box center [414, 161] width 172 height 179
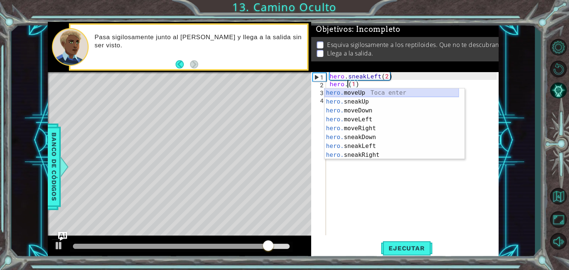
click at [375, 94] on div "hero. moveUp Toca enter hero. sneakUp Toca enter hero. moveDown Toca enter hero…" at bounding box center [392, 133] width 134 height 89
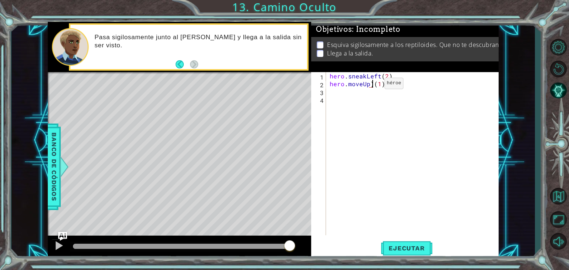
click at [372, 85] on div "hero . sneakLeft ( 2 ) hero . moveUp ) ( 1 )" at bounding box center [414, 161] width 172 height 179
type textarea "hero.moveUp(1)"
click at [362, 102] on div "hero . sneakLeft ( 2 ) hero . moveUp ( 1 )" at bounding box center [414, 161] width 172 height 179
click at [360, 91] on div "hero . sneakLeft ( 2 ) hero . moveUp ( 1 )" at bounding box center [414, 161] width 172 height 179
click at [376, 86] on div "hero . sneakLeft ( 2 ) hero . moveUp ( 1 )" at bounding box center [414, 161] width 172 height 179
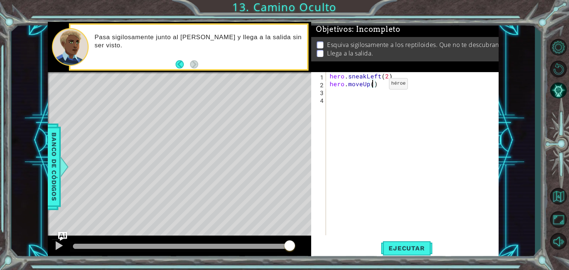
type textarea "hero.moveUp(2)"
click at [372, 93] on div "hero . sneakLeft ( 2 ) hero . moveUp ( 2 )" at bounding box center [414, 161] width 172 height 179
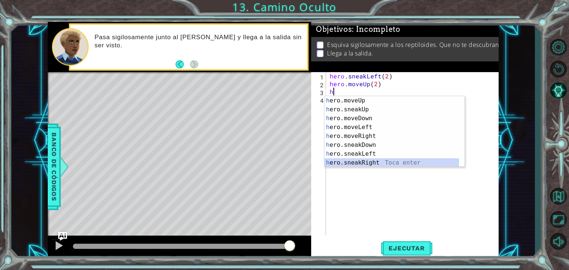
click at [368, 162] on div "h ero.moveUp Toca enter h ero.sneakUp Toca enter h ero.moveDown Toca enter h er…" at bounding box center [395, 140] width 140 height 89
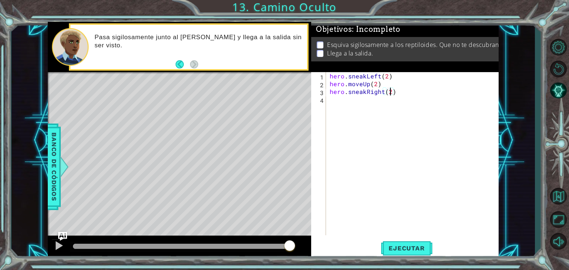
scroll to position [0, 3]
click at [392, 254] on button "Ejecutar" at bounding box center [406, 248] width 51 height 19
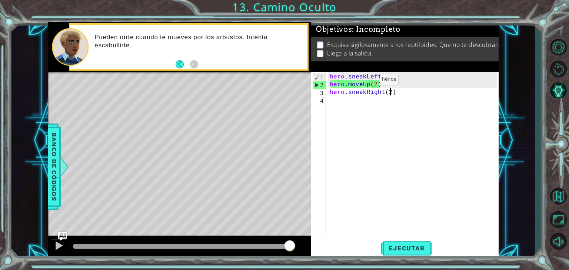
click at [368, 82] on div "hero . sneakLeft ( 2 ) hero . moveUp ( 2 ) hero . sneakRight ( 2 )" at bounding box center [414, 161] width 172 height 179
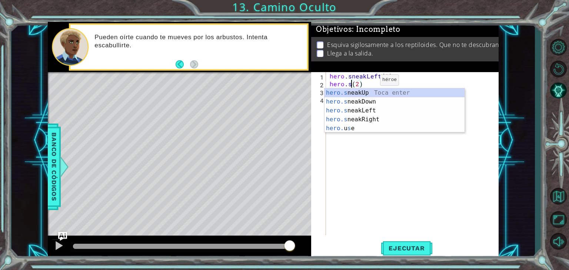
scroll to position [0, 1]
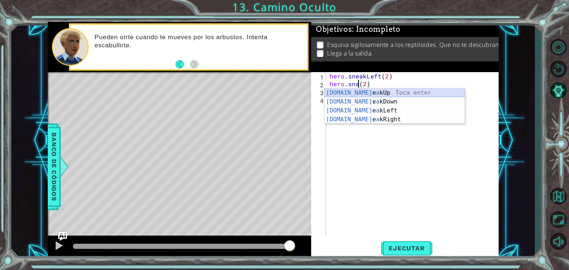
click at [375, 89] on div "[DOMAIN_NAME] e a kUp Toca enter [DOMAIN_NAME] e a kDown Toca enter [DOMAIN_NAM…" at bounding box center [395, 115] width 140 height 53
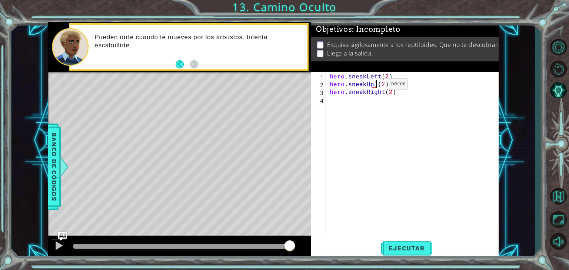
click at [376, 86] on div "hero . sneakLeft ( 2 ) hero . sneakUp ) ( 2 ) hero . sneakRight ( 2 )" at bounding box center [414, 161] width 172 height 179
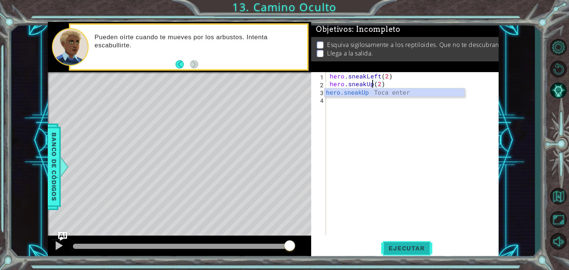
type textarea "hero.sneakUp(2)"
click at [390, 242] on button "Ejecutar" at bounding box center [406, 248] width 51 height 19
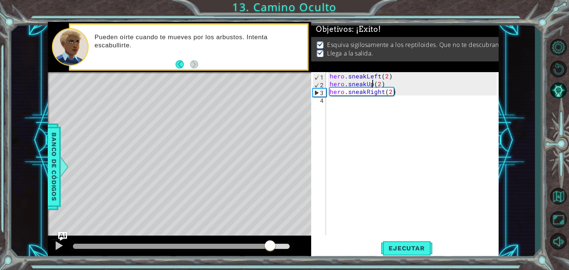
drag, startPoint x: 204, startPoint y: 245, endPoint x: 269, endPoint y: 229, distance: 67.2
click at [269, 229] on div "methods hero moveDown(steps) moveUp(steps) moveLeft(steps) moveRight(steps) sne…" at bounding box center [273, 141] width 451 height 238
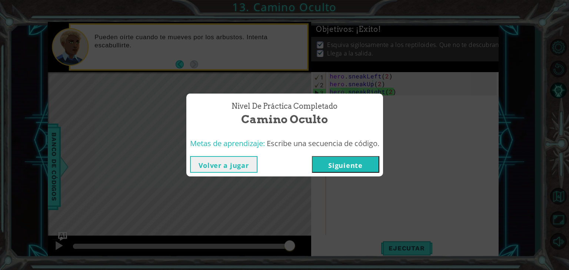
click at [319, 166] on button "Siguiente" at bounding box center [345, 164] width 67 height 17
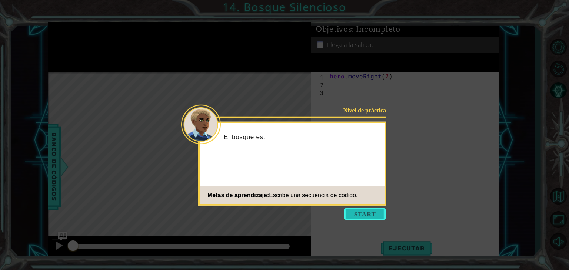
click at [371, 220] on button "Start" at bounding box center [365, 215] width 42 height 12
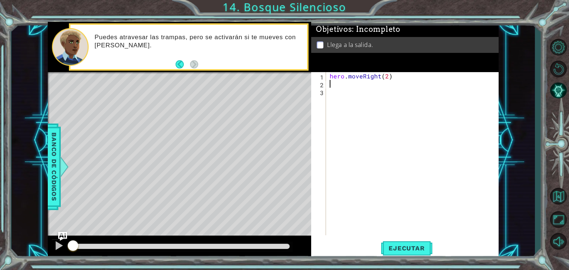
click at [348, 81] on div "hero . moveRight ( 2 )" at bounding box center [414, 161] width 172 height 179
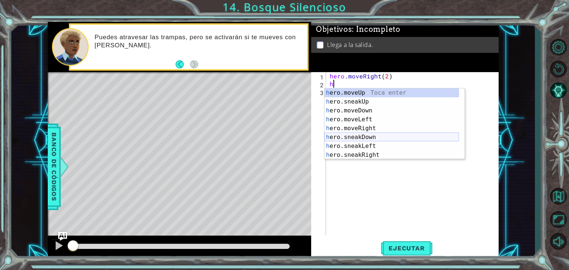
click at [368, 133] on div "h ero.moveUp Toca enter h ero.sneakUp Toca enter h ero.moveDown Toca enter h er…" at bounding box center [392, 133] width 134 height 89
type textarea "hero.sneakDown(1)"
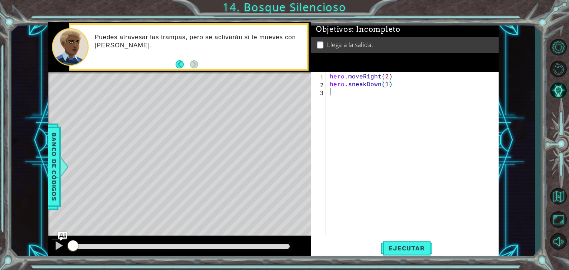
click at [348, 96] on div "hero . moveRight ( 2 ) hero . sneakDown ( 1 )" at bounding box center [414, 161] width 172 height 179
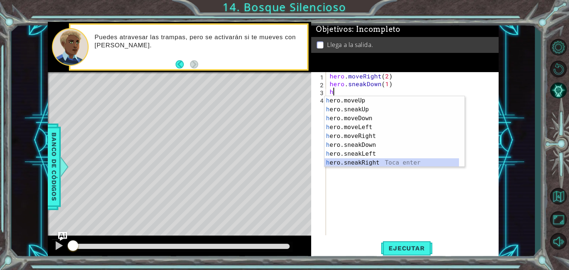
click at [353, 162] on div "h ero.moveUp Toca enter h ero.sneakUp Toca enter h ero.moveDown Toca enter h er…" at bounding box center [392, 140] width 134 height 89
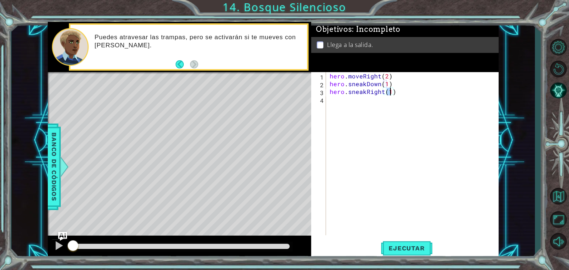
type textarea "hero.sneakRight(2)"
click at [371, 97] on div "hero . moveRight ( 2 ) hero . sneakDown ( 1 ) hero . sneakRight ( 2 )" at bounding box center [414, 161] width 172 height 179
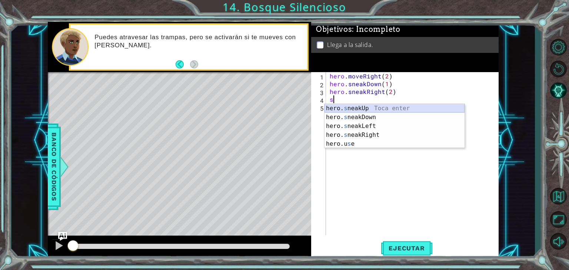
click at [352, 112] on div "hero. s neakUp Toca enter hero. s neakDown Toca enter hero. s neakLeft Toca ent…" at bounding box center [395, 135] width 140 height 62
type textarea "hero.sneakUp(1)"
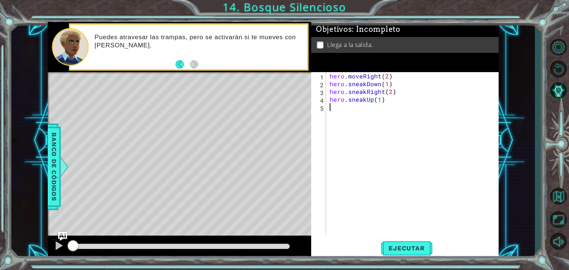
click at [352, 110] on div "hero . moveRight ( 2 ) hero . sneakDown ( 1 ) hero . sneakRight ( 2 ) hero . sn…" at bounding box center [414, 161] width 172 height 179
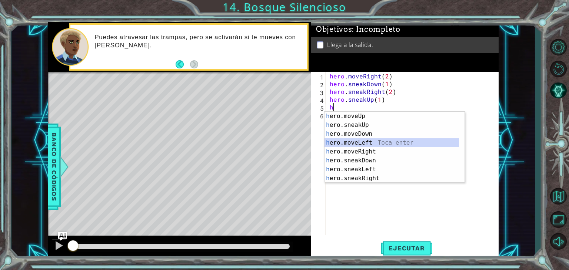
click at [361, 144] on div "h ero.moveUp Toca enter h ero.sneakUp Toca enter h ero.moveDown Toca enter h er…" at bounding box center [392, 156] width 134 height 89
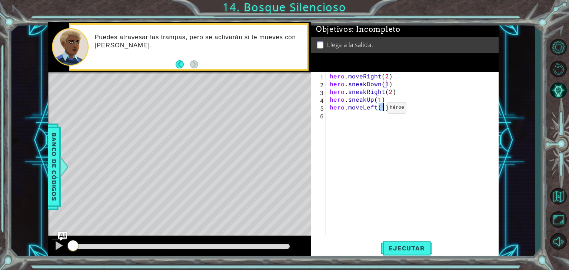
click at [376, 110] on div "hero . moveRight ( 2 ) hero . sneakDown ( 1 ) hero . sneakRight ( 2 ) hero . sn…" at bounding box center [414, 161] width 172 height 179
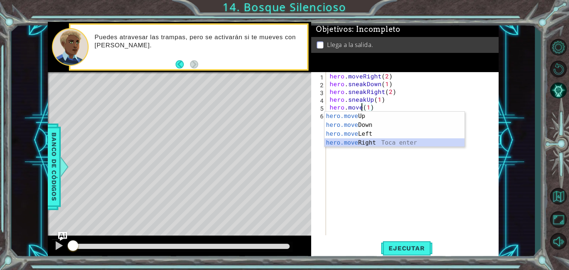
click at [376, 142] on div "hero.move Up Toca enter hero.move Down Toca enter hero.move Left Toca enter her…" at bounding box center [395, 138] width 140 height 53
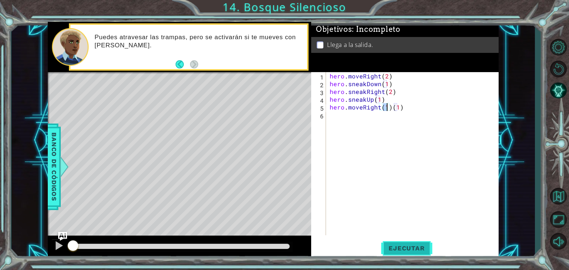
type textarea "hero.moveRight(1)(1)"
click at [392, 243] on button "Ejecutar" at bounding box center [406, 248] width 51 height 19
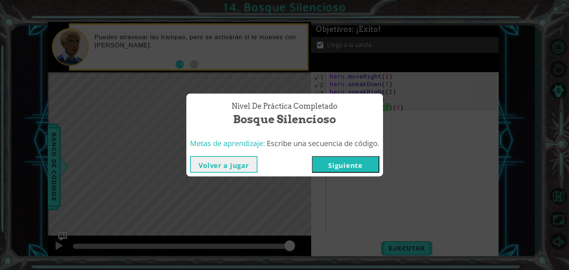
click at [317, 164] on button "Siguiente" at bounding box center [345, 164] width 67 height 17
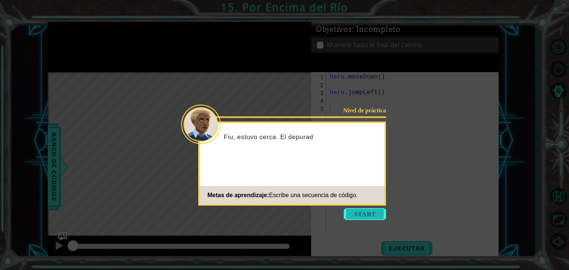
click at [357, 216] on button "Start" at bounding box center [365, 215] width 42 height 12
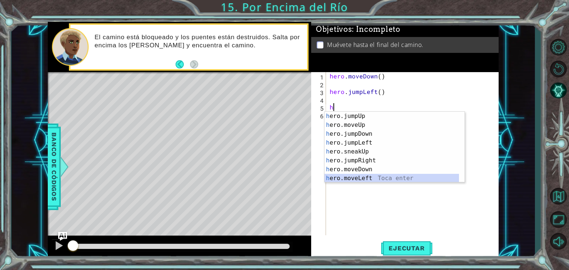
click at [359, 175] on div "h ero.jumpUp Toca enter h ero.moveUp Toca enter h ero.jumpDown Toca enter h ero…" at bounding box center [392, 156] width 134 height 89
type textarea "hero.moveLeft(1)"
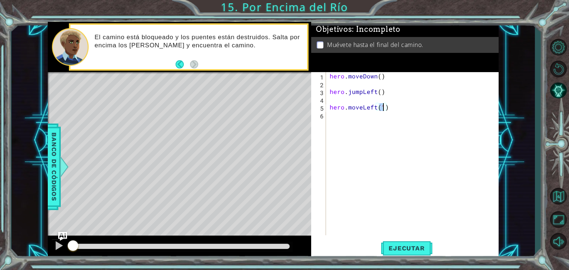
click at [351, 119] on div "hero . moveDown ( ) hero . jumpLeft ( ) hero . moveLeft ( 1 )" at bounding box center [414, 161] width 172 height 179
type textarea "h"
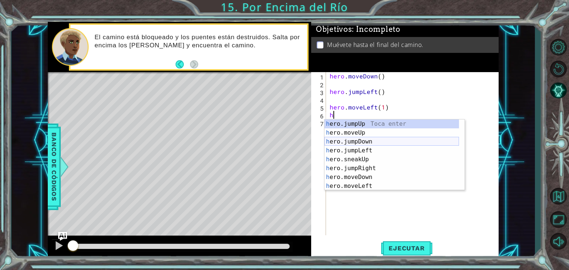
click at [373, 143] on div "h ero.jumpUp Toca enter h ero.moveUp Toca enter h ero.jumpDown Toca enter h ero…" at bounding box center [392, 164] width 134 height 89
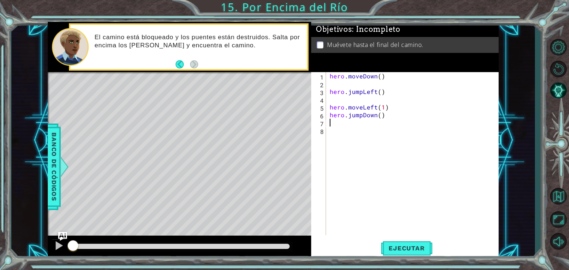
type textarea "h"
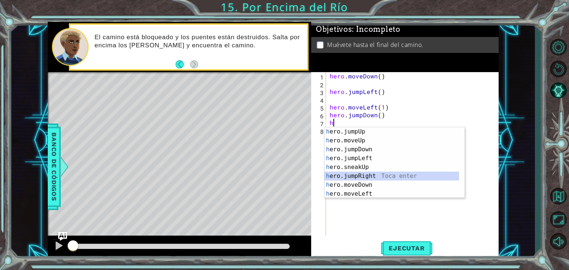
click at [364, 175] on div "h ero.jumpUp Toca enter h ero.moveUp Toca enter h ero.jumpDown Toca enter h ero…" at bounding box center [392, 171] width 134 height 89
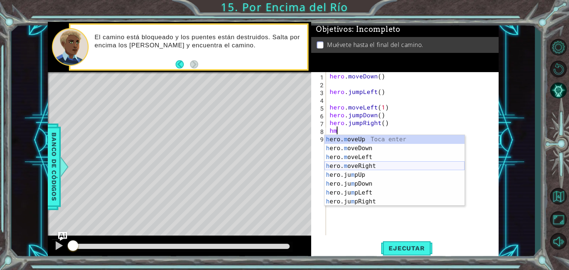
click at [368, 163] on div "h ero. m oveUp Toca enter h ero. m oveDown Toca enter h ero. m oveLeft Toca ent…" at bounding box center [395, 179] width 140 height 89
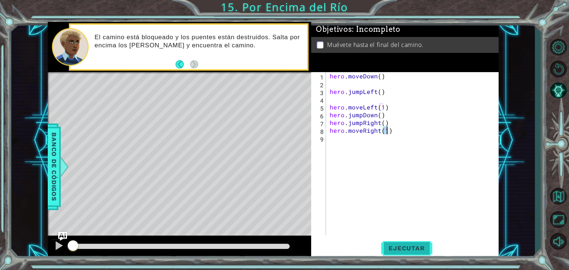
type textarea "hero.moveRight(1)"
click at [389, 252] on span "Ejecutar" at bounding box center [406, 248] width 51 height 7
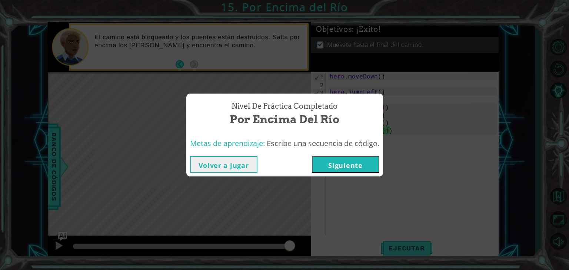
click at [319, 167] on button "Siguiente" at bounding box center [345, 164] width 67 height 17
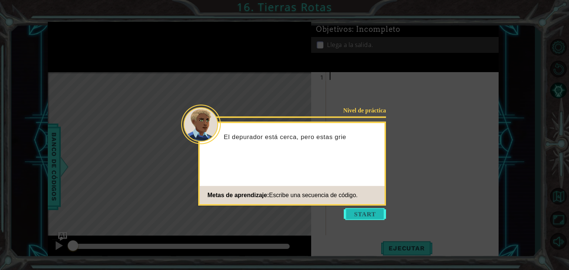
click at [352, 217] on button "Start" at bounding box center [365, 215] width 42 height 12
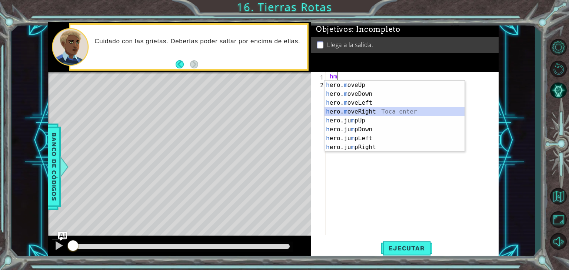
click at [373, 111] on div "h ero. m oveUp Toca enter h ero. m oveDown Toca enter h ero. m oveLeft Toca ent…" at bounding box center [395, 125] width 140 height 89
type textarea "hero.moveRight(1)"
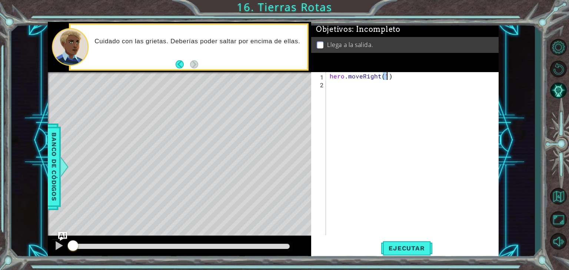
click at [363, 90] on div "hero . moveRight ( 1 )" at bounding box center [414, 161] width 172 height 179
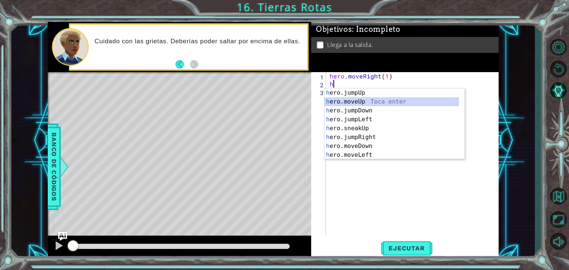
click at [363, 100] on div "h ero.jumpUp Toca enter h ero.moveUp Toca enter h ero.jumpDown Toca enter h ero…" at bounding box center [392, 133] width 134 height 89
type textarea "hero.moveUp(1)"
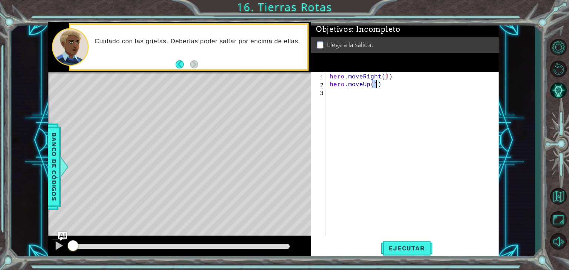
click at [358, 96] on div "hero . moveRight ( 1 ) hero . moveUp ( 1 )" at bounding box center [414, 161] width 172 height 179
type textarea "j"
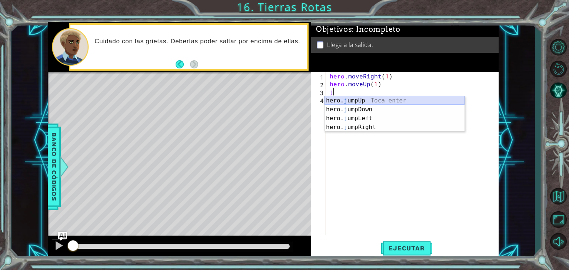
click at [369, 99] on div "hero. j umpUp Toca enter hero. j umpDown Toca enter hero. j umpLeft Toca enter …" at bounding box center [395, 122] width 140 height 53
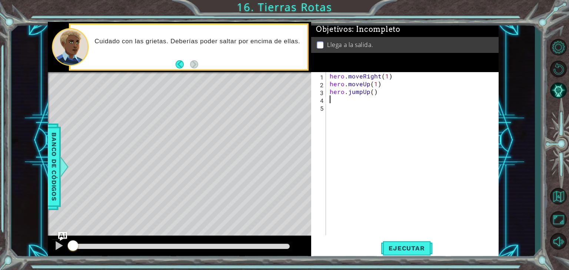
click at [376, 99] on div "hero . moveRight ( 1 ) hero . moveUp ( 1 ) hero . jumpUp ( )" at bounding box center [414, 161] width 172 height 179
type textarea "h"
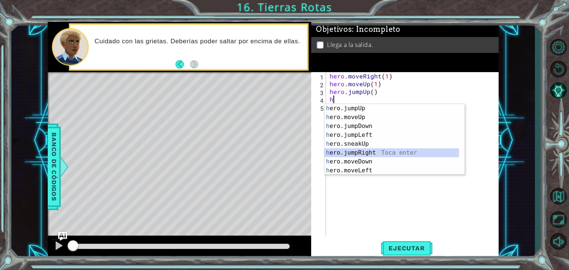
click at [374, 152] on div "h ero.jumpUp Toca enter h ero.moveUp Toca enter h ero.jumpDown Toca enter h ero…" at bounding box center [392, 148] width 134 height 89
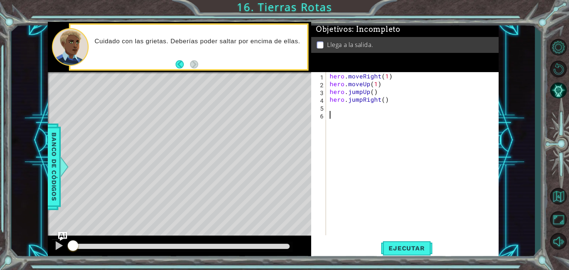
click at [363, 114] on div "hero . moveRight ( 1 ) hero . moveUp ( 1 ) hero . jumpUp ( ) hero . jumpRight (…" at bounding box center [414, 161] width 172 height 179
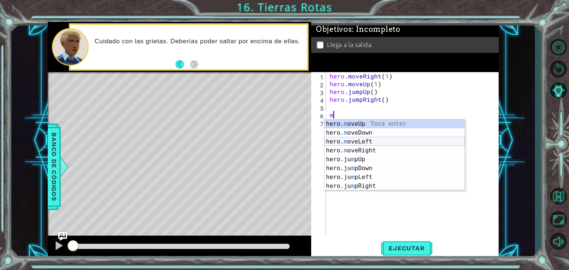
click at [364, 148] on div "hero. m oveUp Toca enter hero. m oveDown Toca enter hero. m oveLeft Toca enter …" at bounding box center [395, 164] width 140 height 89
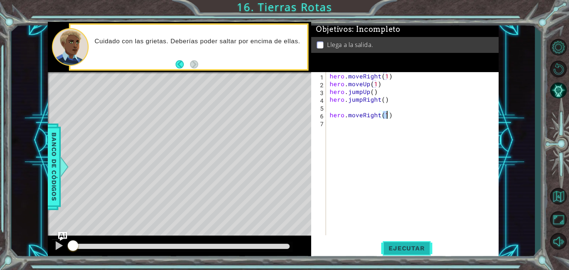
type textarea "hero.moveRight(1)"
click at [396, 250] on span "Ejecutar" at bounding box center [406, 248] width 51 height 7
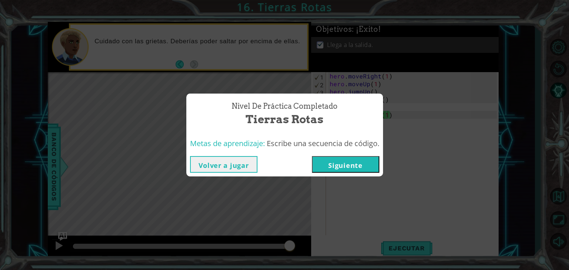
click at [363, 166] on button "Siguiente" at bounding box center [345, 164] width 67 height 17
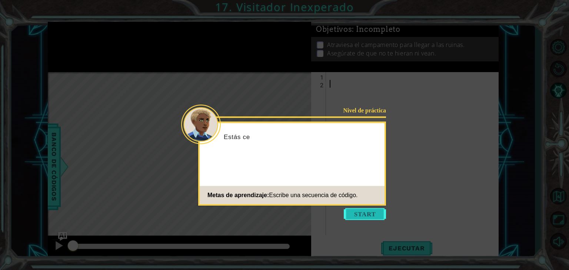
click at [370, 210] on button "Start" at bounding box center [365, 215] width 42 height 12
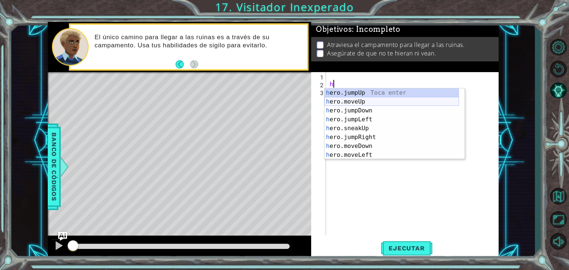
click at [361, 102] on div "h ero.jumpUp Toca enter h ero.moveUp Toca enter h ero.jumpDown Toca enter h ero…" at bounding box center [392, 133] width 134 height 89
type textarea "hero.moveUp(1)"
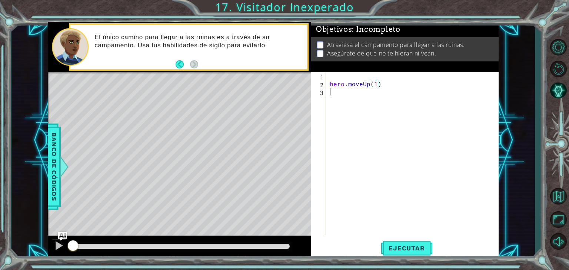
click at [354, 95] on div "hero . moveUp ( 1 )" at bounding box center [414, 161] width 172 height 179
type textarea "h"
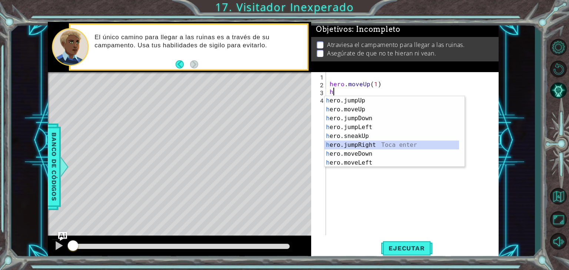
click at [364, 145] on div "h ero.jumpUp Toca enter h ero.moveUp Toca enter h ero.jumpDown Toca enter h ero…" at bounding box center [392, 140] width 134 height 89
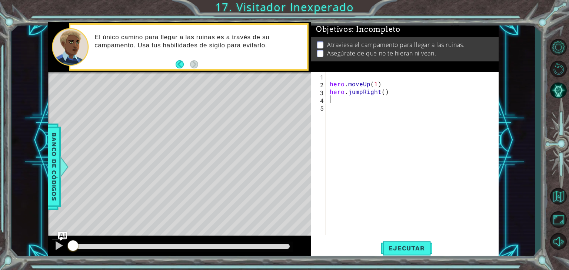
type textarea "h"
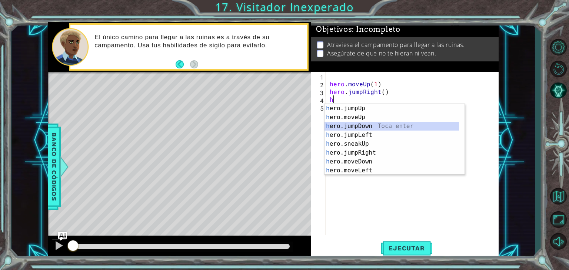
click at [361, 129] on div "h ero.jumpUp Toca enter h ero.moveUp Toca enter h ero.jumpDown Toca enter h ero…" at bounding box center [392, 148] width 134 height 89
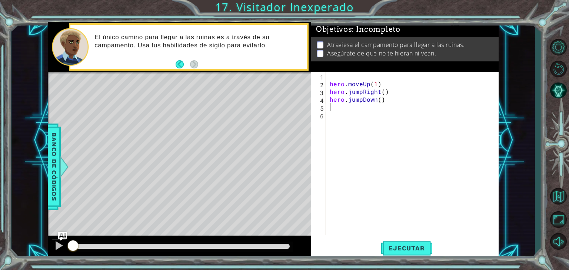
click at [364, 107] on div "hero . moveUp ( 1 ) hero . jumpRight ( ) hero . jumpDown ( )" at bounding box center [414, 161] width 172 height 179
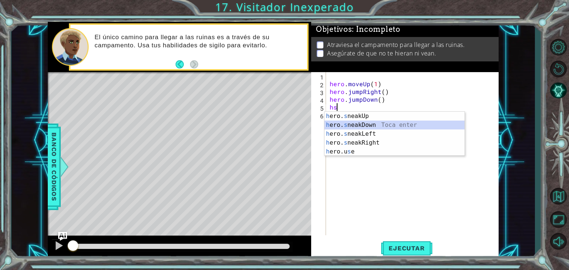
click at [369, 124] on div "h ero. s neakUp Toca enter h ero. s neakDown Toca enter h ero. s neakLeft Toca …" at bounding box center [395, 143] width 140 height 62
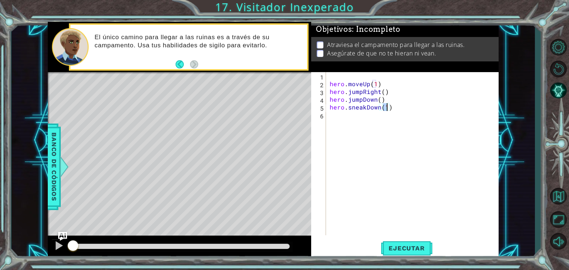
type textarea "hero.sneakDown(1)"
click at [393, 115] on div "hero . moveUp ( 1 ) hero . jumpRight ( ) hero . jumpDown ( ) hero . sneakDown (…" at bounding box center [414, 161] width 172 height 179
type textarea "m"
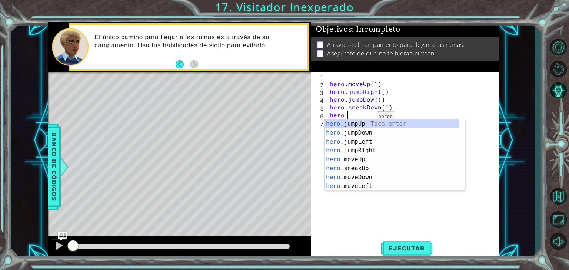
scroll to position [0, 1]
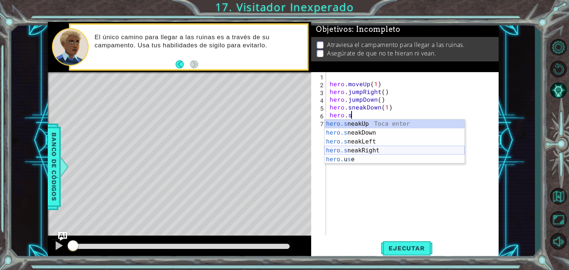
click at [374, 149] on div "hero.s neakUp Toca enter hero.s neakDown Toca enter hero.s neakLeft Toca enter …" at bounding box center [395, 151] width 140 height 62
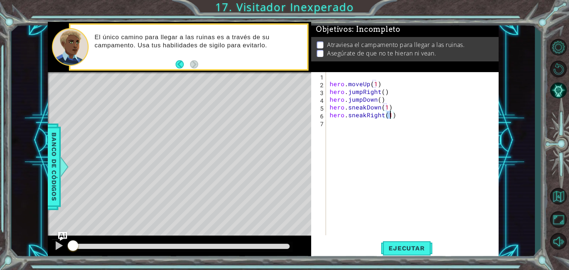
type textarea "hero.sneakRight(3)"
click at [353, 125] on div "hero . moveUp ( 1 ) hero . jumpRight ( ) hero . jumpDown ( ) hero . sneakDown (…" at bounding box center [414, 161] width 172 height 179
click at [396, 252] on span "Ejecutar" at bounding box center [406, 248] width 51 height 7
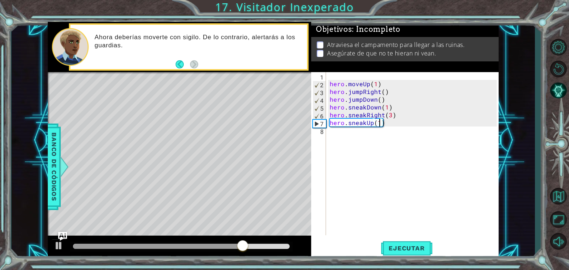
click at [393, 115] on div "hero . moveUp ( 1 ) hero . jumpRight ( ) hero . jumpDown ( ) hero . sneakDown (…" at bounding box center [414, 161] width 172 height 179
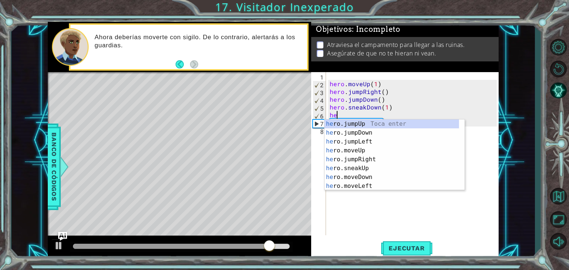
type textarea "h"
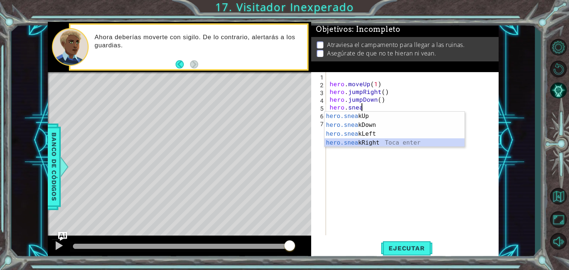
click at [385, 144] on div "hero.snea kUp Toca enter hero.snea kDown Toca enter hero.snea kLeft Toca enter …" at bounding box center [395, 138] width 140 height 53
type textarea "hero.sneakRight(1)"
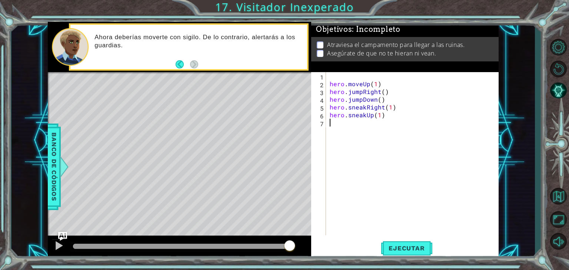
click at [383, 122] on div "hero . moveUp ( 1 ) hero . jumpRight ( ) hero . jumpDown ( ) hero . sneakRight …" at bounding box center [414, 161] width 172 height 179
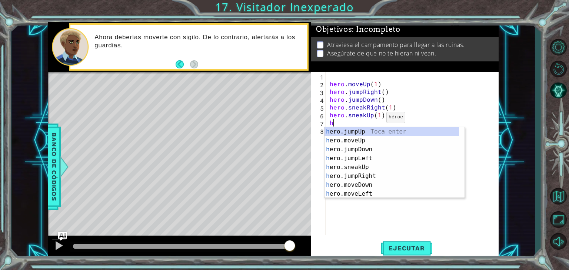
click at [374, 119] on div "hero . moveUp ( 1 ) hero . jumpRight ( ) hero . jumpDown ( ) hero . sneakRight …" at bounding box center [414, 161] width 172 height 179
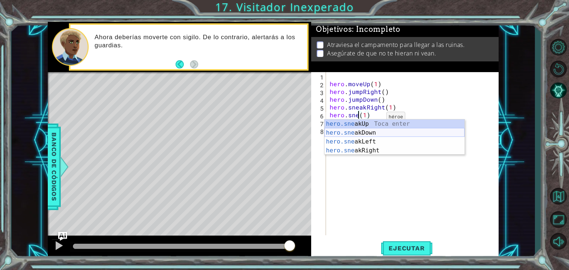
click at [373, 130] on div "hero.sne akUp Toca enter hero.sne akDown Toca enter hero.sne akLeft Toca enter …" at bounding box center [395, 146] width 140 height 53
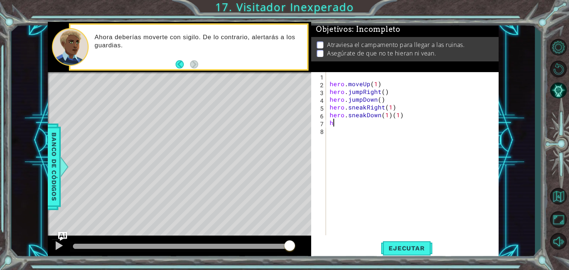
click at [337, 126] on div "hero . moveUp ( 1 ) hero . jumpRight ( ) hero . jumpDown ( ) hero . sneakRight …" at bounding box center [414, 161] width 172 height 179
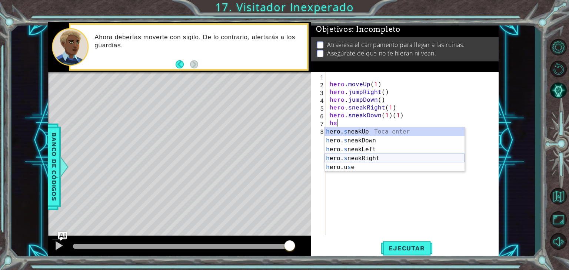
click at [371, 161] on div "h ero. s neakUp Toca enter h ero. s neakDown Toca enter h ero. s neakLeft Toca …" at bounding box center [395, 158] width 140 height 62
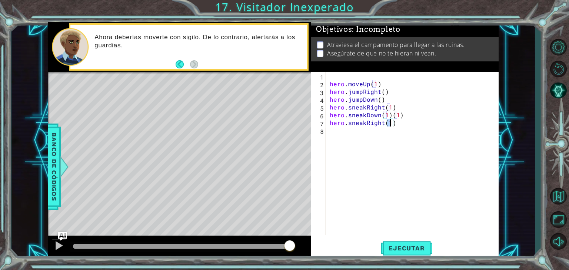
type textarea "hero.sneakRight(2)"
click at [377, 134] on div "hero . moveUp ( 1 ) hero . jumpRight ( ) hero . jumpDown ( ) hero . sneakRight …" at bounding box center [414, 161] width 172 height 179
type textarea "g"
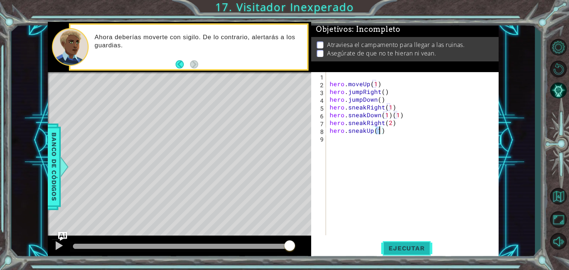
click at [391, 253] on button "Ejecutar" at bounding box center [406, 248] width 51 height 19
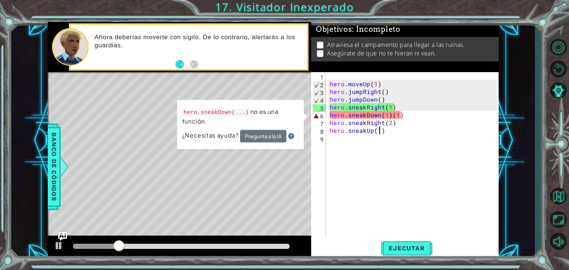
click at [411, 112] on div "hero . moveUp ( 1 ) hero . jumpRight ( ) hero . jumpDown ( ) hero . sneakRight …" at bounding box center [414, 161] width 172 height 179
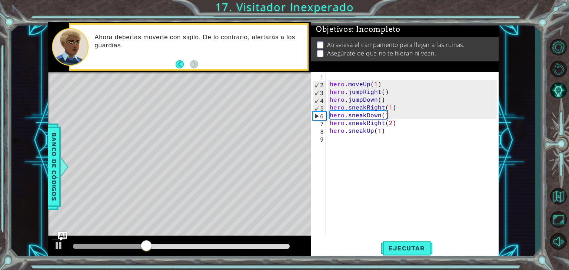
scroll to position [0, 3]
type textarea "hero.sneakDown(1)"
click at [405, 252] on span "Ejecutar" at bounding box center [406, 248] width 51 height 7
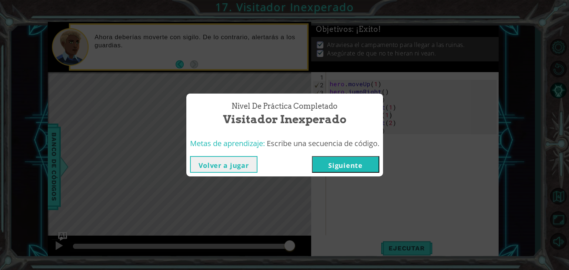
click at [333, 162] on button "Siguiente" at bounding box center [345, 164] width 67 height 17
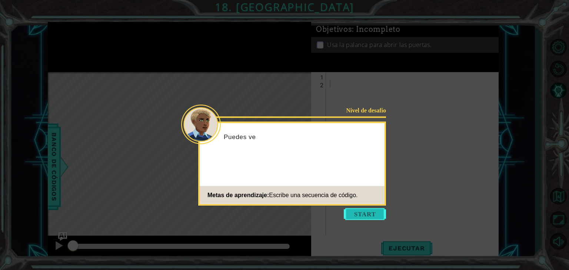
click at [355, 209] on button "Start" at bounding box center [365, 215] width 42 height 12
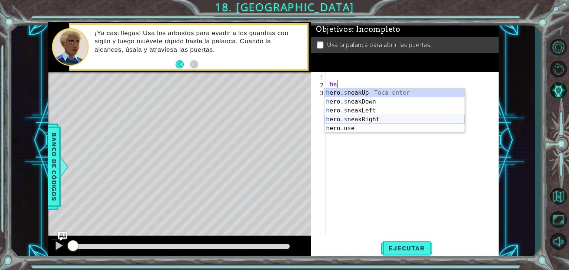
click at [363, 117] on div "h ero. s neakUp Toca enter h ero. s neakDown Toca enter h ero. s neakLeft Toca …" at bounding box center [395, 120] width 140 height 62
type textarea "hero.sneakRight(1)"
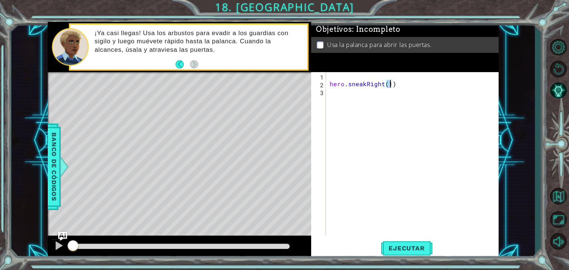
click at [359, 93] on div "hero . sneakRight ( 1 )" at bounding box center [414, 161] width 172 height 179
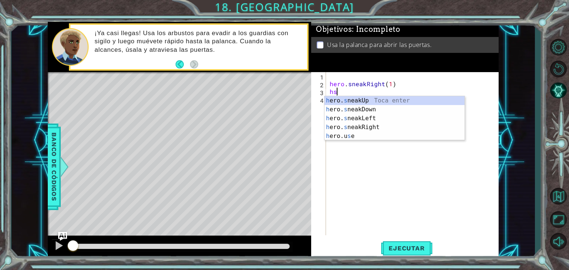
type textarea "hero.sneakUp(1)"
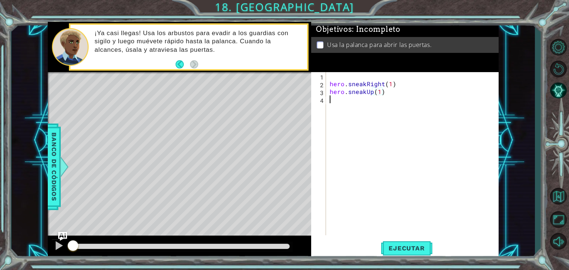
click at [350, 107] on div "hero . sneakRight ( 1 ) hero . sneakUp ( 1 )" at bounding box center [414, 161] width 172 height 179
click at [378, 94] on div "hero . sneakRight ( 1 ) hero . sneakUp ( 1 )" at bounding box center [414, 161] width 172 height 179
type textarea "hero.sneakUp(2)"
click at [362, 102] on div "hero . sneakRight ( 1 ) hero . sneakUp ( 2 )" at bounding box center [414, 161] width 172 height 179
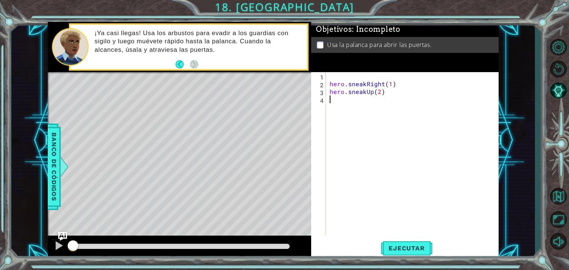
scroll to position [0, 0]
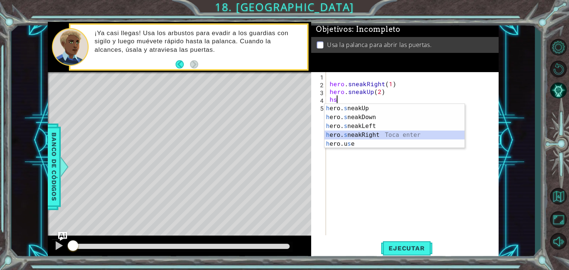
click at [363, 134] on div "h ero. s neakUp Toca enter h ero. s neakDown Toca enter h ero. s neakLeft Toca …" at bounding box center [395, 135] width 140 height 62
type textarea "hero.sneakRight(1)"
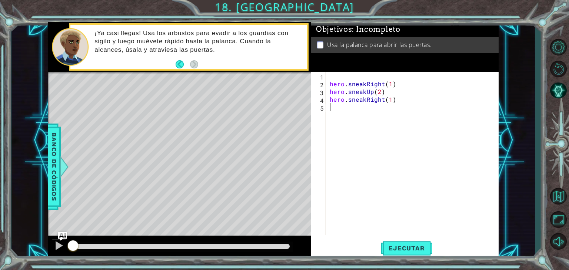
click at [357, 115] on div "hero . sneakRight ( 1 ) hero . sneakUp ( 2 ) hero . sneakRight ( 1 )" at bounding box center [414, 161] width 172 height 179
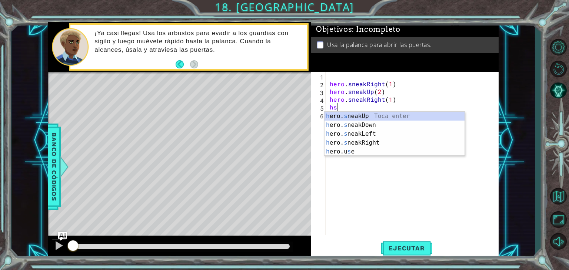
type textarea "hero.sneakUp(1)"
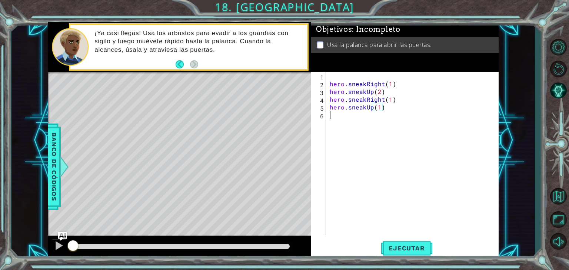
click at [356, 114] on div "hero . sneakRight ( 1 ) hero . sneakUp ( 2 ) hero . sneakRight ( 1 ) hero . sne…" at bounding box center [414, 161] width 172 height 179
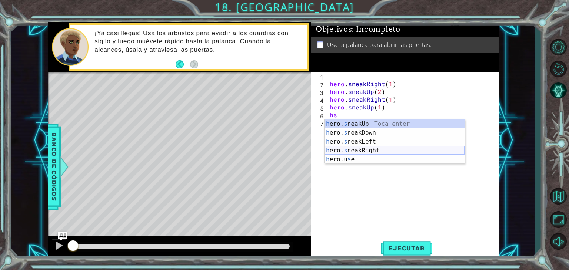
click at [375, 151] on div "h ero. s neakUp Toca enter h ero. s neakDown Toca enter h ero. s neakLeft Toca …" at bounding box center [395, 151] width 140 height 62
type textarea "hero.sneakRight(1)"
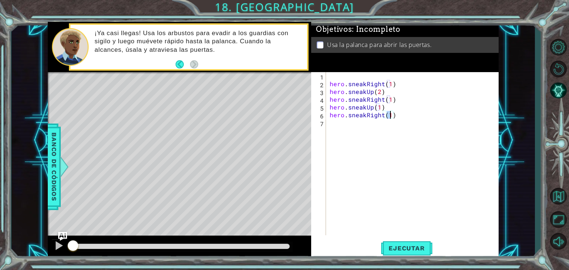
click at [359, 127] on div "hero . sneakRight ( 1 ) hero . sneakUp ( 2 ) hero . sneakRight ( 1 ) hero . sne…" at bounding box center [414, 161] width 172 height 179
type textarea "h"
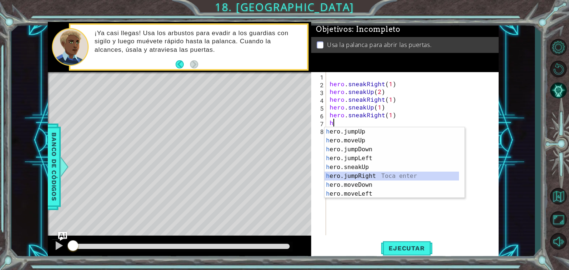
click at [378, 175] on div "h ero.jumpUp Toca enter h ero.moveUp Toca enter h ero.jumpDown Toca enter h ero…" at bounding box center [392, 171] width 134 height 89
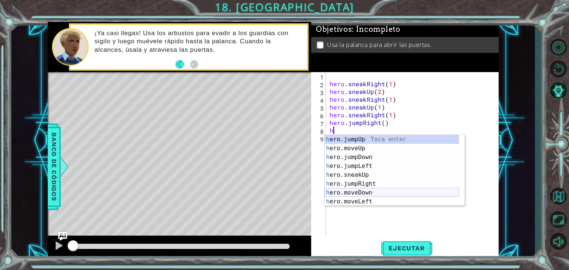
click at [369, 190] on div "h ero.jumpUp Toca enter h ero.moveUp Toca enter h ero.jumpDown Toca enter h ero…" at bounding box center [392, 179] width 134 height 89
type textarea "hero.moveDown(1)"
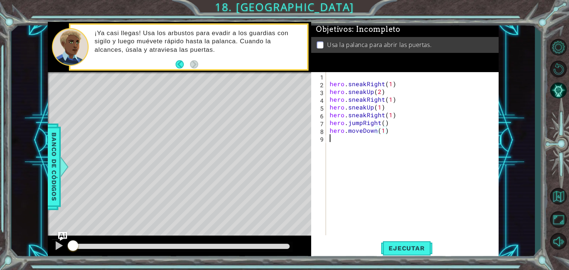
click at [372, 142] on div "hero . sneakRight ( 1 ) hero . sneakUp ( 2 ) hero . sneakRight ( 1 ) hero . sne…" at bounding box center [414, 161] width 172 height 179
type textarea "h"
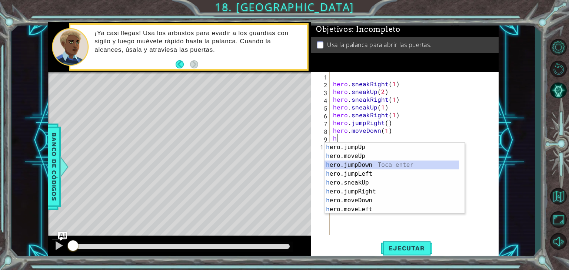
click at [374, 168] on div "h ero.jumpUp Toca enter h ero.moveUp Toca enter h ero.jumpDown Toca enter h ero…" at bounding box center [392, 187] width 134 height 89
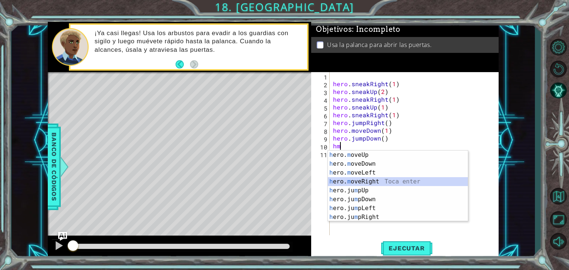
click at [368, 185] on div "h ero. m oveUp Toca enter h ero. m oveDown Toca enter h ero. m oveLeft Toca ent…" at bounding box center [398, 195] width 140 height 89
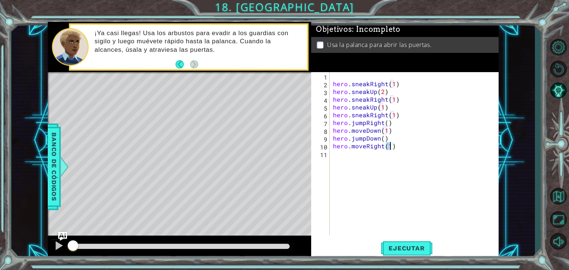
type textarea "hero.moveRight(2)"
click at [345, 154] on div "hero . sneakRight ( 1 ) hero . sneakUp ( 2 ) hero . sneakRight ( 1 ) hero . sne…" at bounding box center [416, 161] width 169 height 179
type textarea "h"
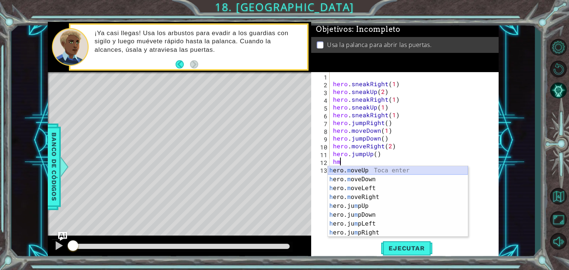
click at [369, 171] on div "h ero. m oveUp Toca enter h ero. m oveDown Toca enter h ero. m oveLeft Toca ent…" at bounding box center [398, 210] width 140 height 89
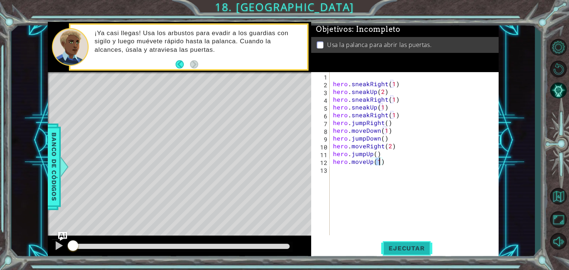
type textarea "hero.moveUp(1)"
click at [390, 250] on span "Ejecutar" at bounding box center [406, 248] width 51 height 7
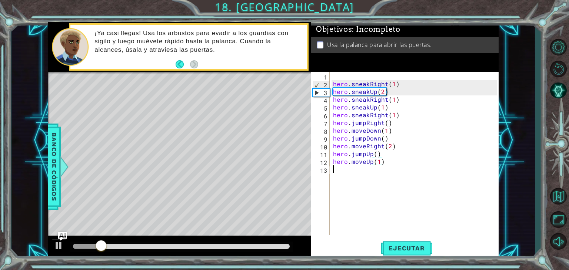
click at [352, 171] on div "hero . sneakRight ( 1 ) hero . sneakUp ( 2 ) hero . sneakRight ( 1 ) hero . sne…" at bounding box center [416, 161] width 169 height 179
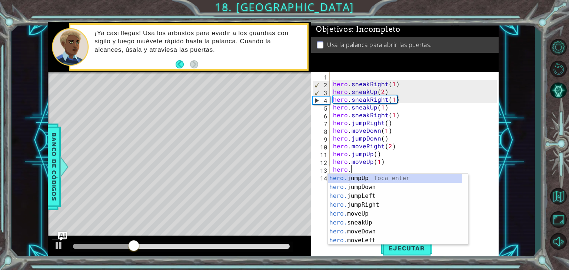
scroll to position [0, 1]
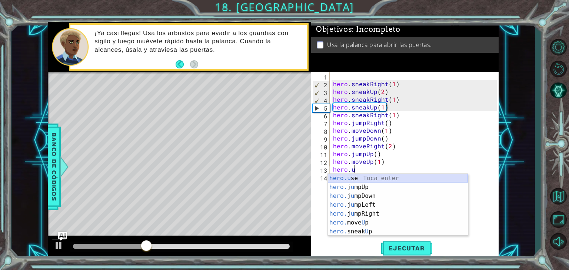
click at [385, 182] on div "hero.u se Toca enter hero. j u mpUp Toca enter hero. j u mpDown Toca enter hero…" at bounding box center [398, 214] width 140 height 80
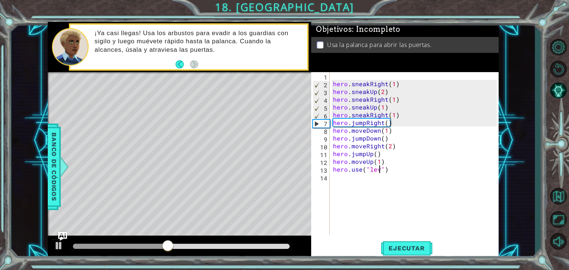
scroll to position [0, 3]
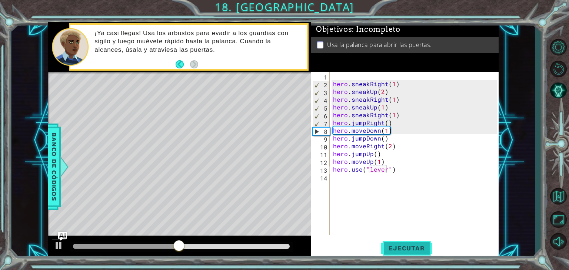
click at [396, 242] on button "Ejecutar" at bounding box center [406, 248] width 51 height 19
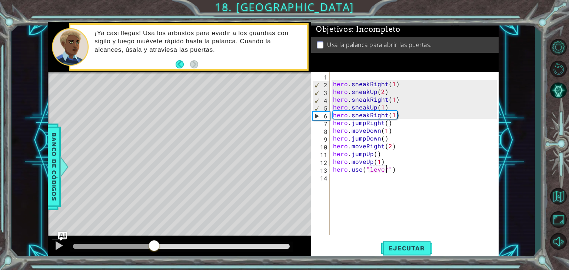
click at [153, 226] on div "methods hero use(thing) moveUp(steps) moveDown(steps) moveLeft(steps) moveRight…" at bounding box center [273, 141] width 451 height 238
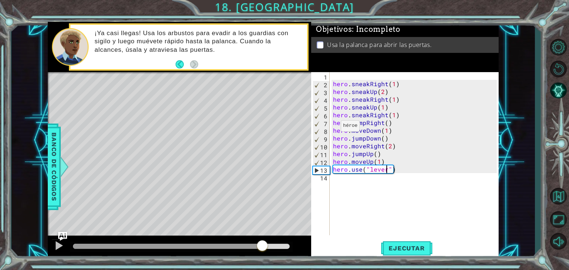
drag, startPoint x: 233, startPoint y: 236, endPoint x: 260, endPoint y: 247, distance: 28.7
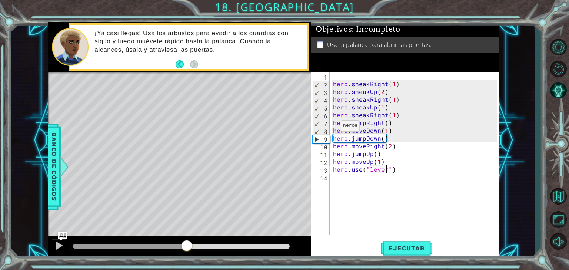
click at [187, 232] on div "methods hero use(thing) moveUp(steps) moveDown(steps) moveLeft(steps) moveRight…" at bounding box center [273, 141] width 451 height 238
click at [378, 140] on div "hero . sneakRight ( 1 ) hero . sneakUp ( 2 ) hero . sneakRight ( 1 ) hero . sne…" at bounding box center [416, 161] width 169 height 179
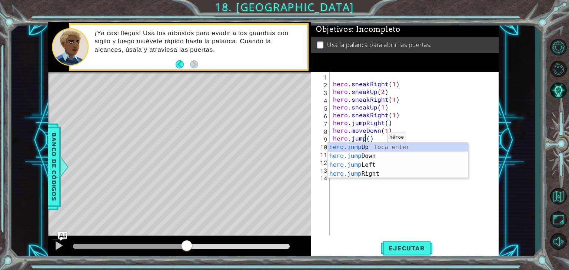
scroll to position [0, 1]
click at [373, 175] on div "hero.jum pUp Toca enter hero.jum pDown Toca enter hero.jum pLeft Toca enter her…" at bounding box center [398, 169] width 140 height 53
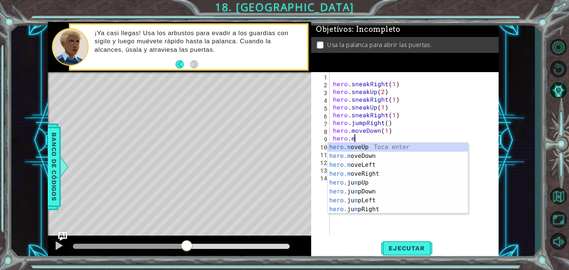
scroll to position [0, 1]
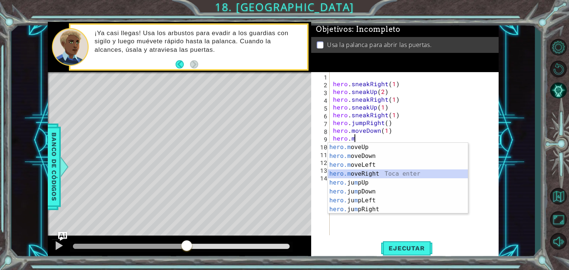
click at [378, 170] on div "hero.m oveUp Toca enter hero.m oveDown Toca enter hero.m oveLeft Toca enter her…" at bounding box center [398, 187] width 140 height 89
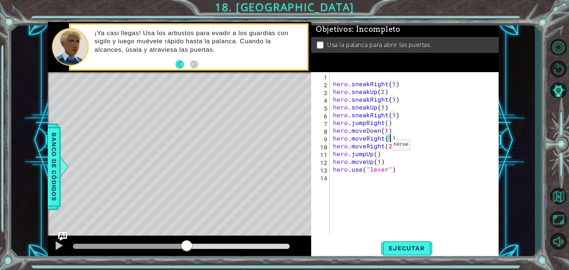
click at [382, 147] on div "hero . sneakRight ( 1 ) hero . sneakUp ( 2 ) hero . sneakRight ( 1 ) hero . sne…" at bounding box center [416, 161] width 169 height 179
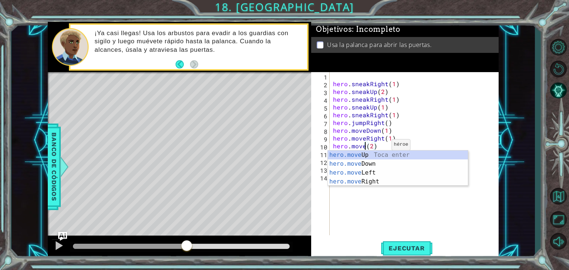
scroll to position [0, 2]
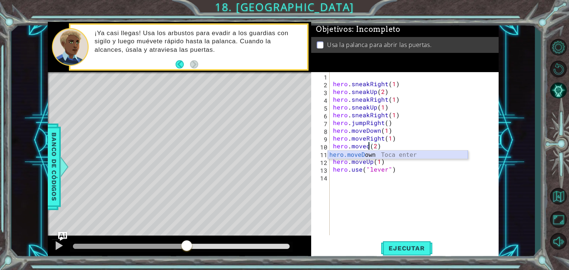
click at [378, 156] on div "hero.moveD own Toca enter" at bounding box center [398, 164] width 140 height 27
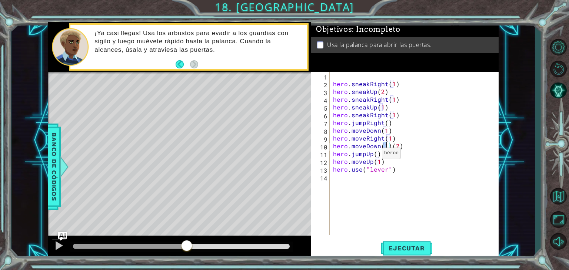
click at [373, 155] on div "hero . sneakRight ( 1 ) hero . sneakUp ( 2 ) hero . sneakRight ( 1 ) hero . sne…" at bounding box center [416, 161] width 169 height 179
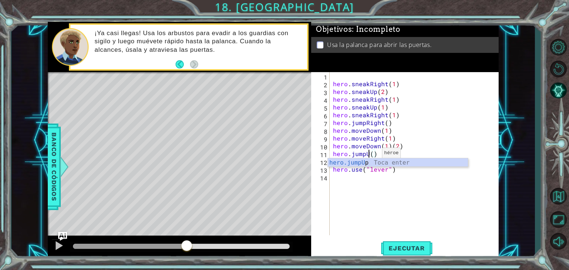
scroll to position [0, 2]
click at [370, 162] on div "hero.jumpD own Toca enter" at bounding box center [398, 172] width 140 height 27
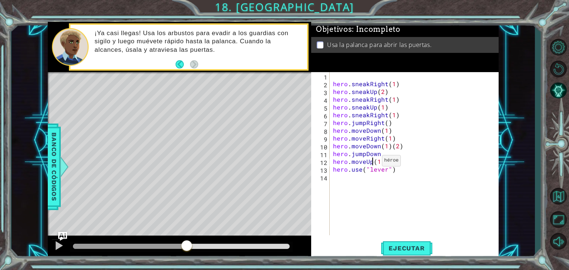
click at [373, 163] on div "hero . sneakRight ( 1 ) hero . sneakUp ( 2 ) hero . sneakRight ( 1 ) hero . sne…" at bounding box center [416, 161] width 169 height 179
click at [409, 162] on div "hero . sneakRight ( 1 ) hero . sneakUp ( 2 ) hero . sneakRight ( 1 ) hero . sne…" at bounding box center [416, 161] width 169 height 179
type textarea "hero.moveRight(2)"
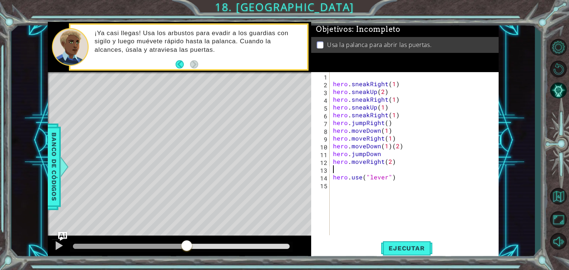
type textarea "h"
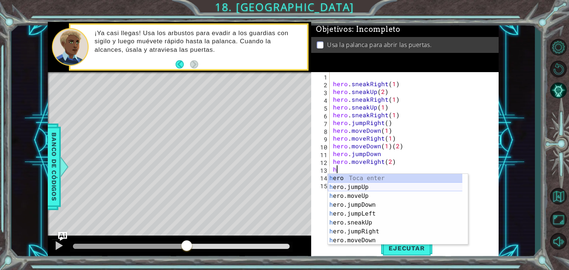
click at [389, 189] on div "h ero Toca enter h ero.jumpUp Toca enter h ero.moveUp Toca enter h ero.jumpDown…" at bounding box center [398, 218] width 140 height 89
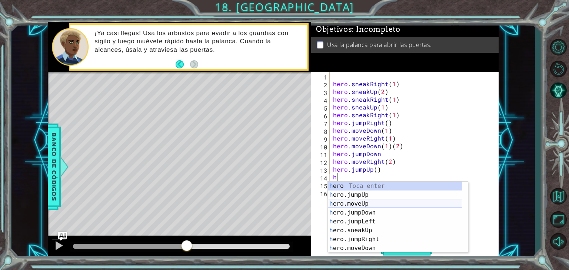
click at [366, 206] on div "h ero Toca enter h ero.jumpUp Toca enter h ero.moveUp Toca enter h ero.jumpDown…" at bounding box center [395, 226] width 134 height 89
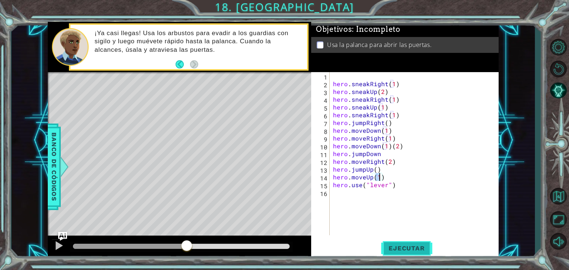
click at [398, 249] on span "Ejecutar" at bounding box center [406, 248] width 51 height 7
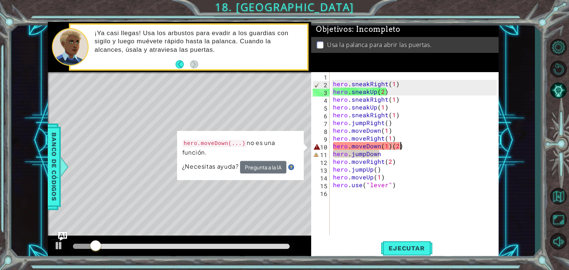
click at [409, 147] on div "hero . sneakRight ( 1 ) hero . sneakUp ( 2 ) hero . sneakRight ( 1 ) hero . sne…" at bounding box center [416, 161] width 169 height 179
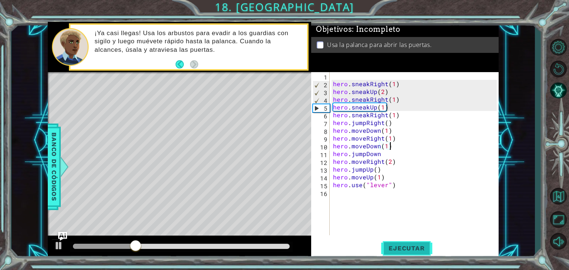
click at [395, 248] on span "Ejecutar" at bounding box center [406, 248] width 51 height 7
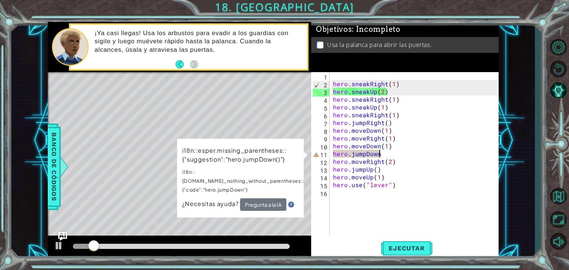
click at [398, 152] on div "hero . sneakRight ( 1 ) hero . sneakUp ( 2 ) hero . sneakRight ( 1 ) hero . sne…" at bounding box center [416, 161] width 169 height 179
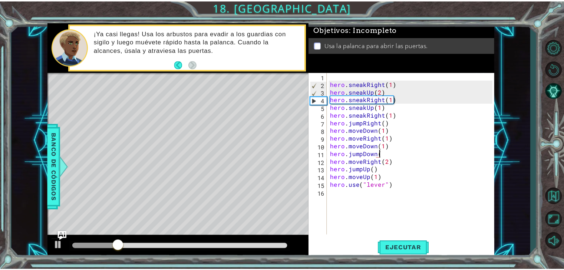
scroll to position [0, 3]
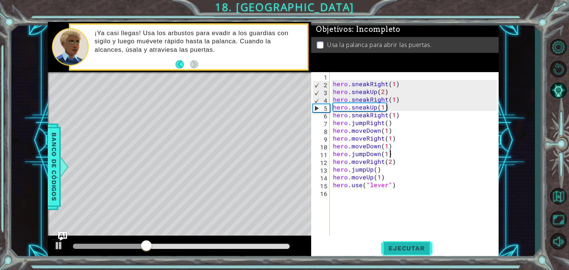
type textarea "hero.jumpDown(1)"
click at [390, 251] on span "Ejecutar" at bounding box center [406, 248] width 51 height 7
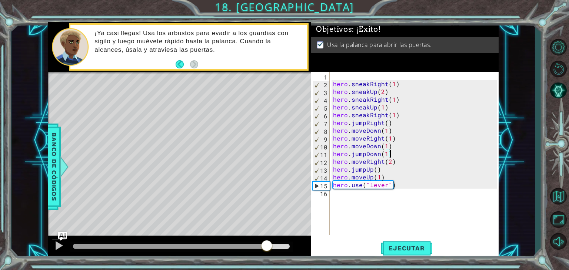
click at [267, 232] on div "methods hero use(thing) moveUp(steps) moveDown(steps) moveLeft(steps) moveRight…" at bounding box center [273, 141] width 451 height 238
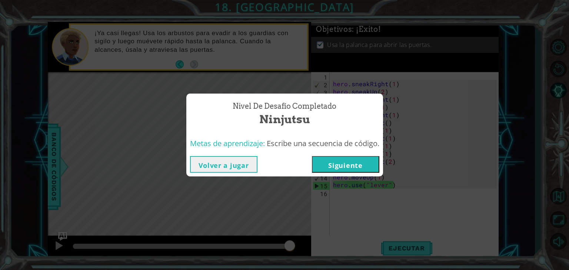
click at [345, 162] on button "Siguiente" at bounding box center [345, 164] width 67 height 17
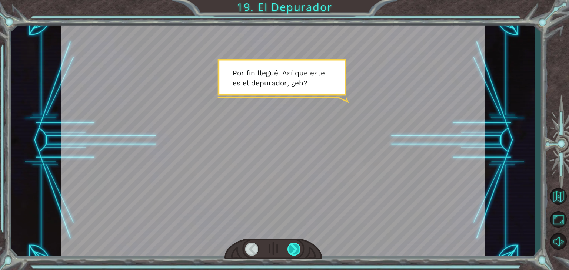
click at [292, 250] on div at bounding box center [293, 249] width 13 height 13
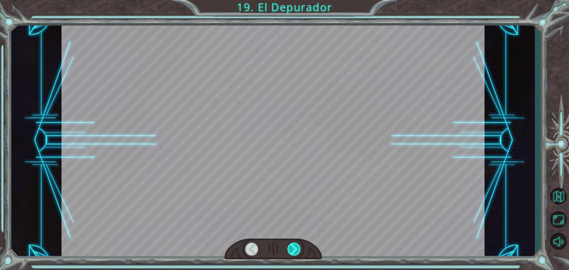
click at [292, 250] on div at bounding box center [293, 249] width 13 height 13
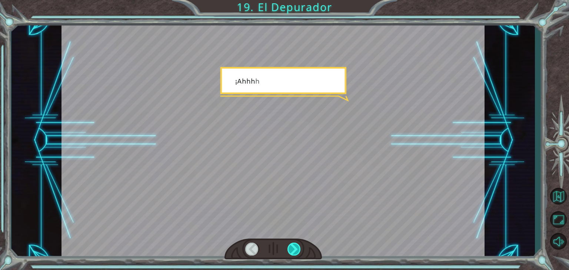
click at [292, 250] on div at bounding box center [293, 249] width 13 height 13
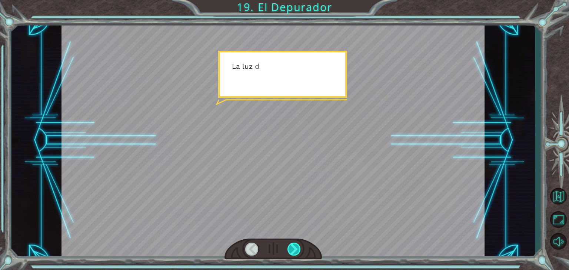
click at [292, 250] on div at bounding box center [293, 249] width 13 height 13
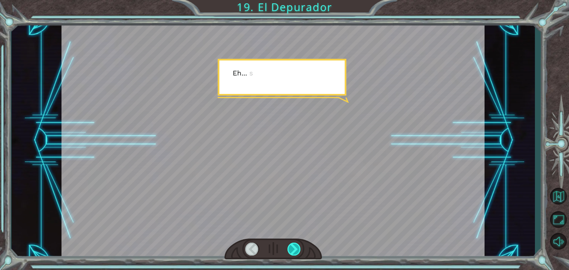
click at [292, 250] on div at bounding box center [293, 249] width 13 height 13
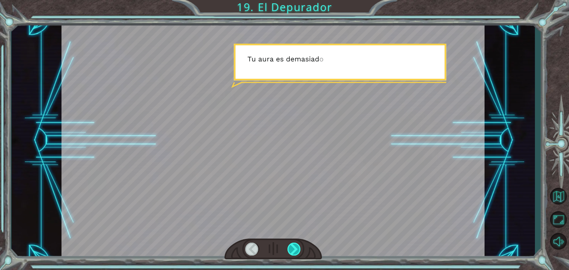
click at [292, 250] on div at bounding box center [293, 249] width 13 height 13
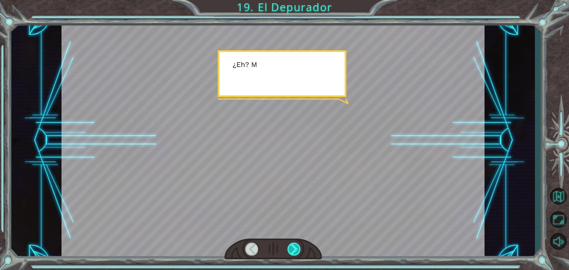
click at [292, 250] on div at bounding box center [293, 249] width 13 height 13
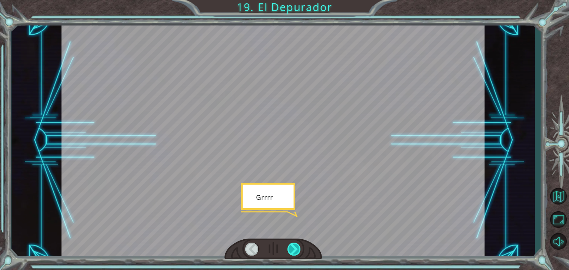
click at [292, 250] on div at bounding box center [293, 249] width 13 height 13
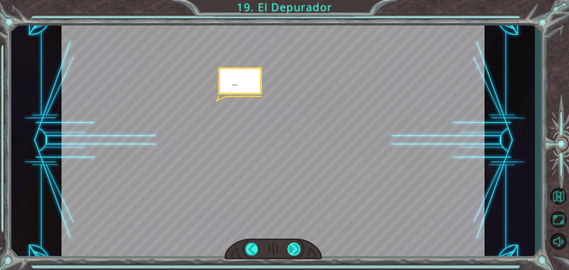
click at [292, 250] on div at bounding box center [293, 249] width 13 height 13
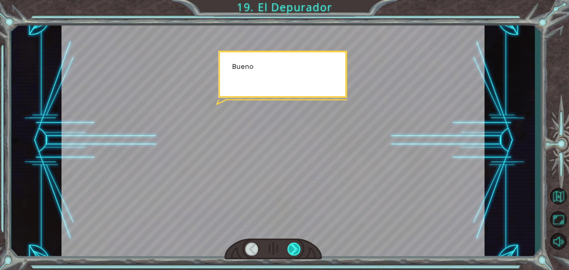
click at [292, 250] on div at bounding box center [293, 249] width 13 height 13
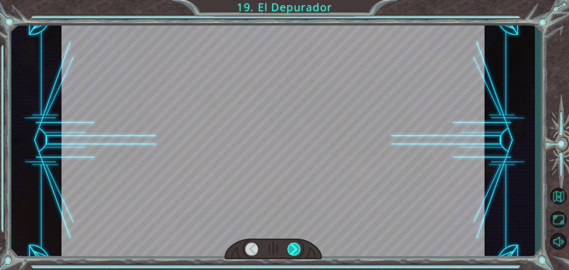
click at [292, 250] on div at bounding box center [293, 249] width 13 height 13
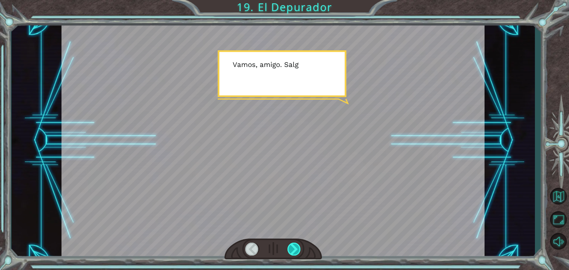
click at [292, 250] on div at bounding box center [293, 249] width 13 height 13
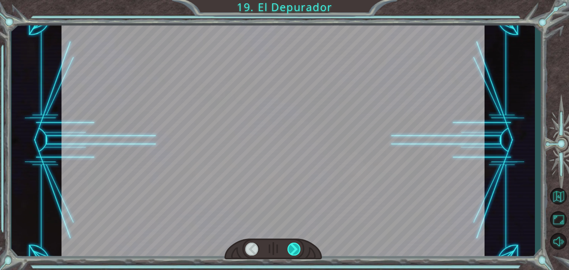
click at [292, 250] on div at bounding box center [293, 249] width 13 height 13
click at [292, 0] on div "Temporary Text P o r f i n l l e g u é . A s í q u e e s t e e s e l d e p u r …" at bounding box center [284, 0] width 569 height 0
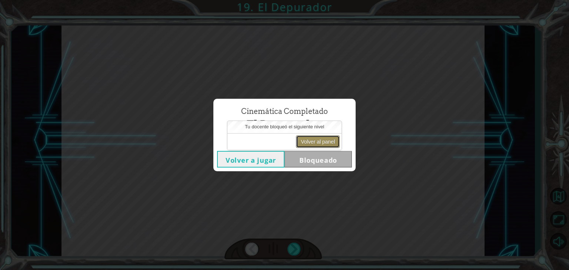
click at [320, 140] on button "Volver al panel" at bounding box center [318, 142] width 44 height 13
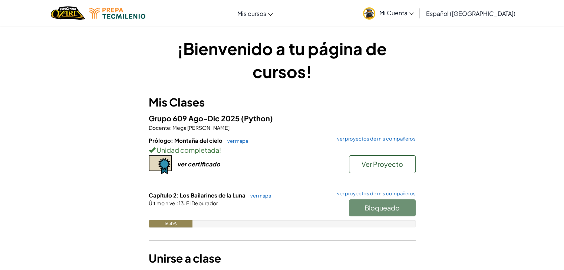
click at [413, 14] on span "Mi Cuenta" at bounding box center [396, 13] width 35 height 8
